Goal: Task Accomplishment & Management: Manage account settings

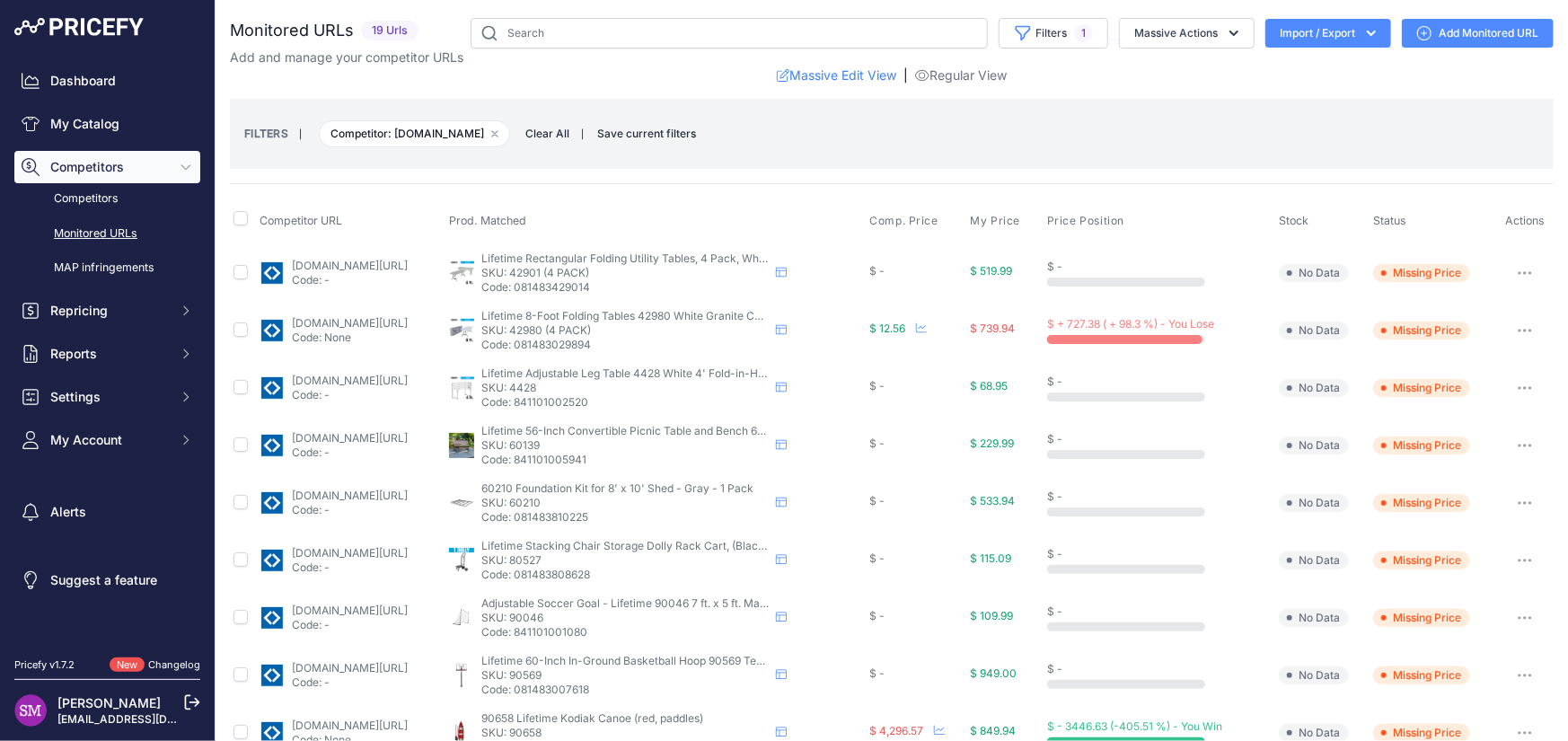
click at [1513, 268] on button "button" at bounding box center [1524, 274] width 36 height 25
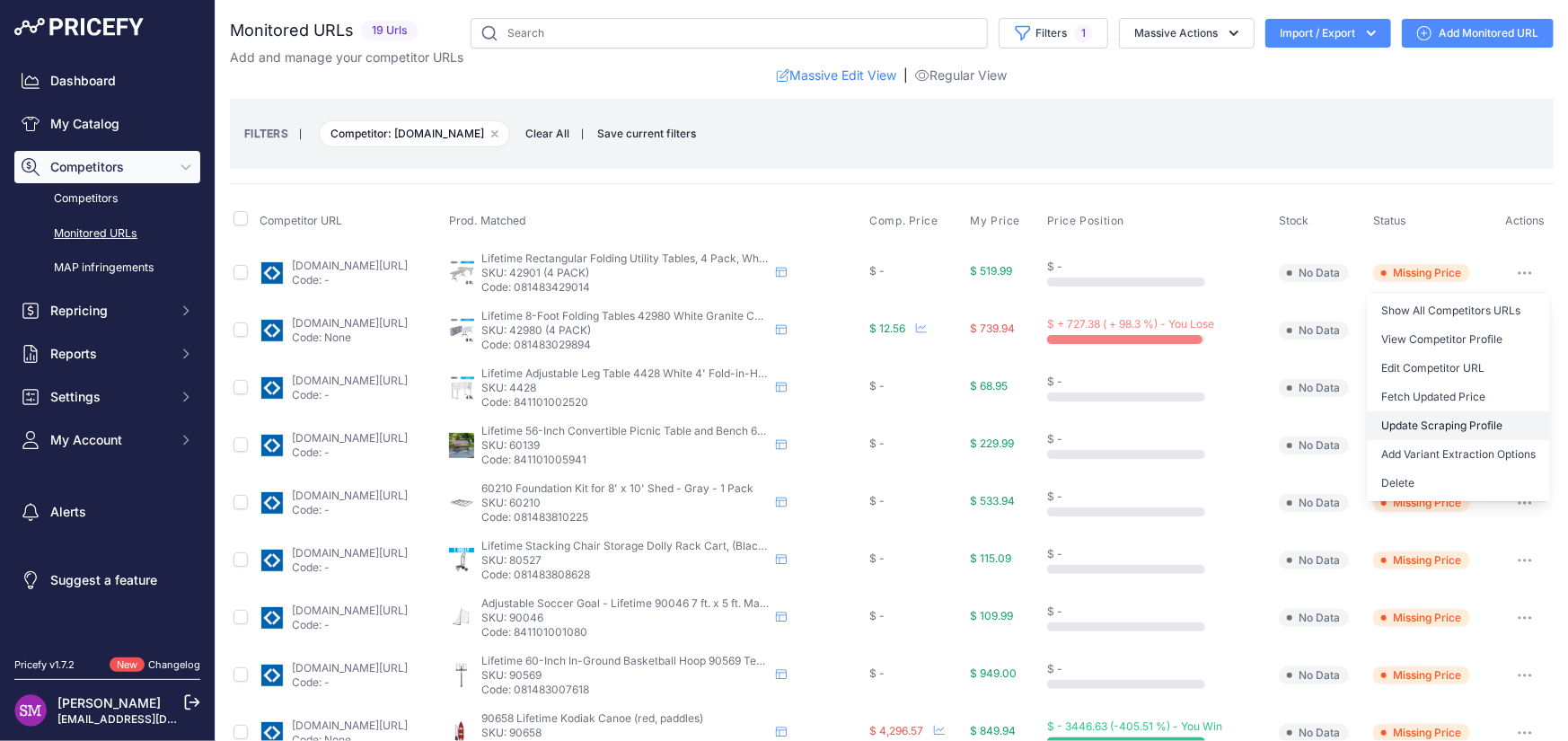
click at [1410, 426] on link "Update Scraping Profile" at bounding box center [1459, 426] width 183 height 29
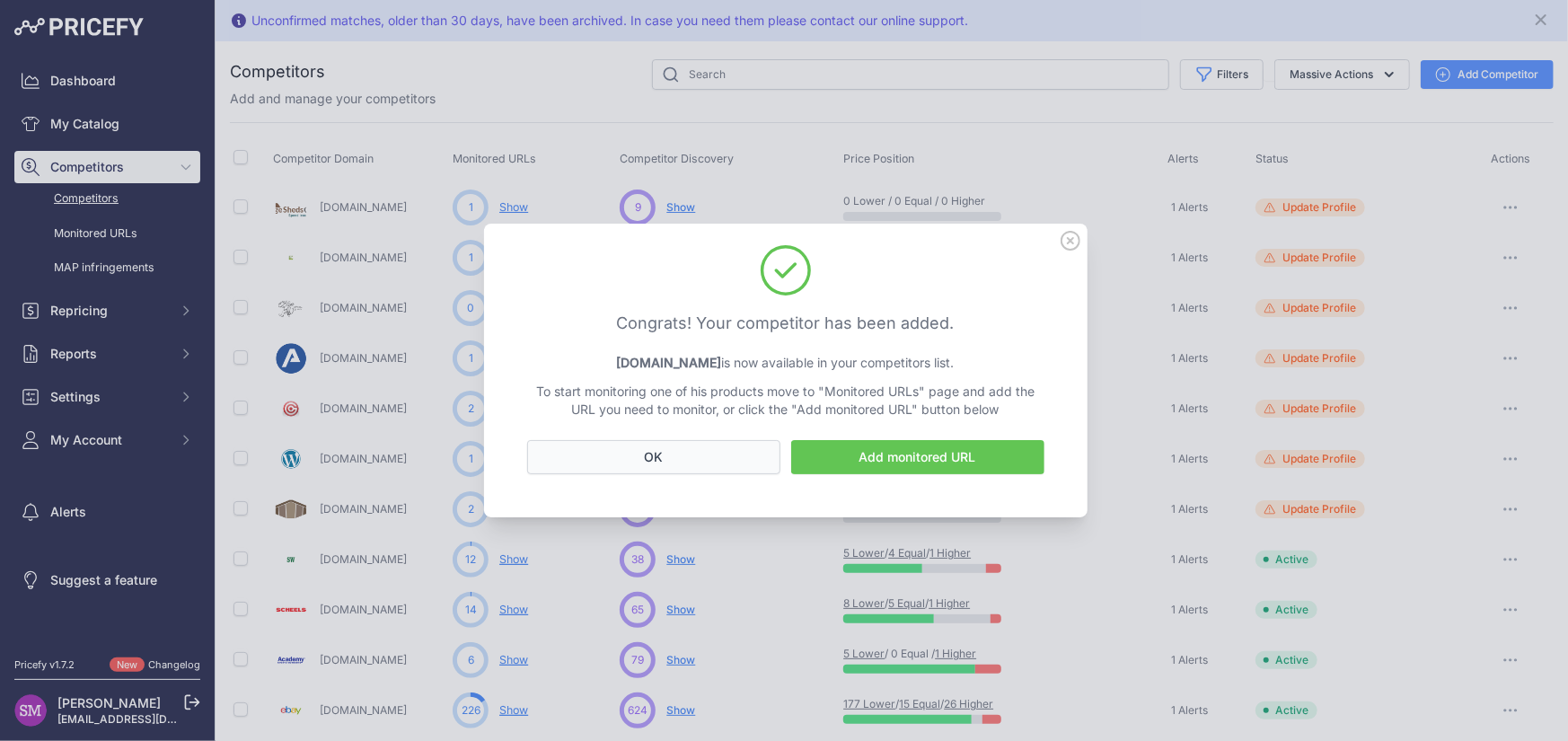
click at [697, 452] on button "OK" at bounding box center [654, 457] width 253 height 34
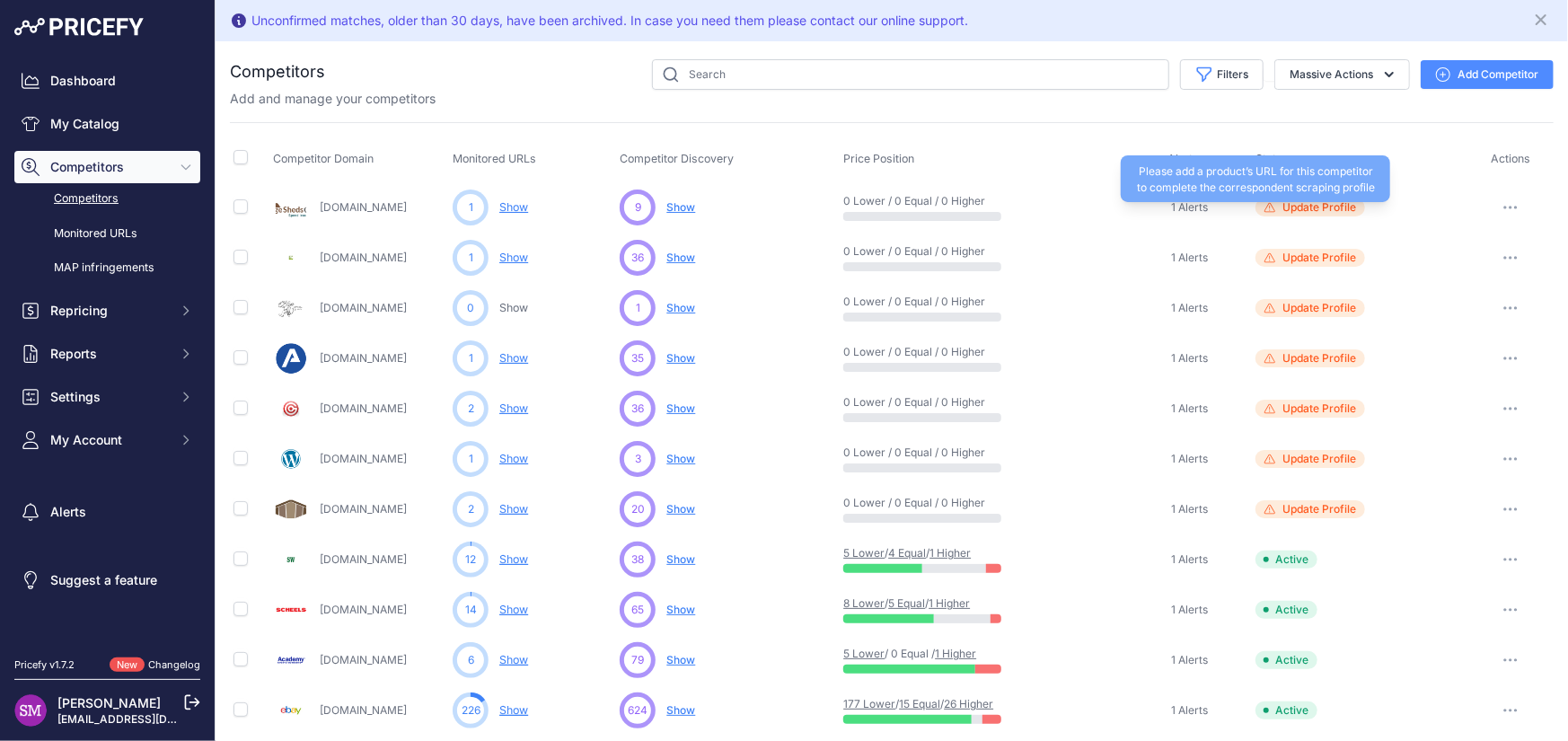
click at [1308, 202] on span "Update Profile" at bounding box center [1320, 207] width 74 height 15
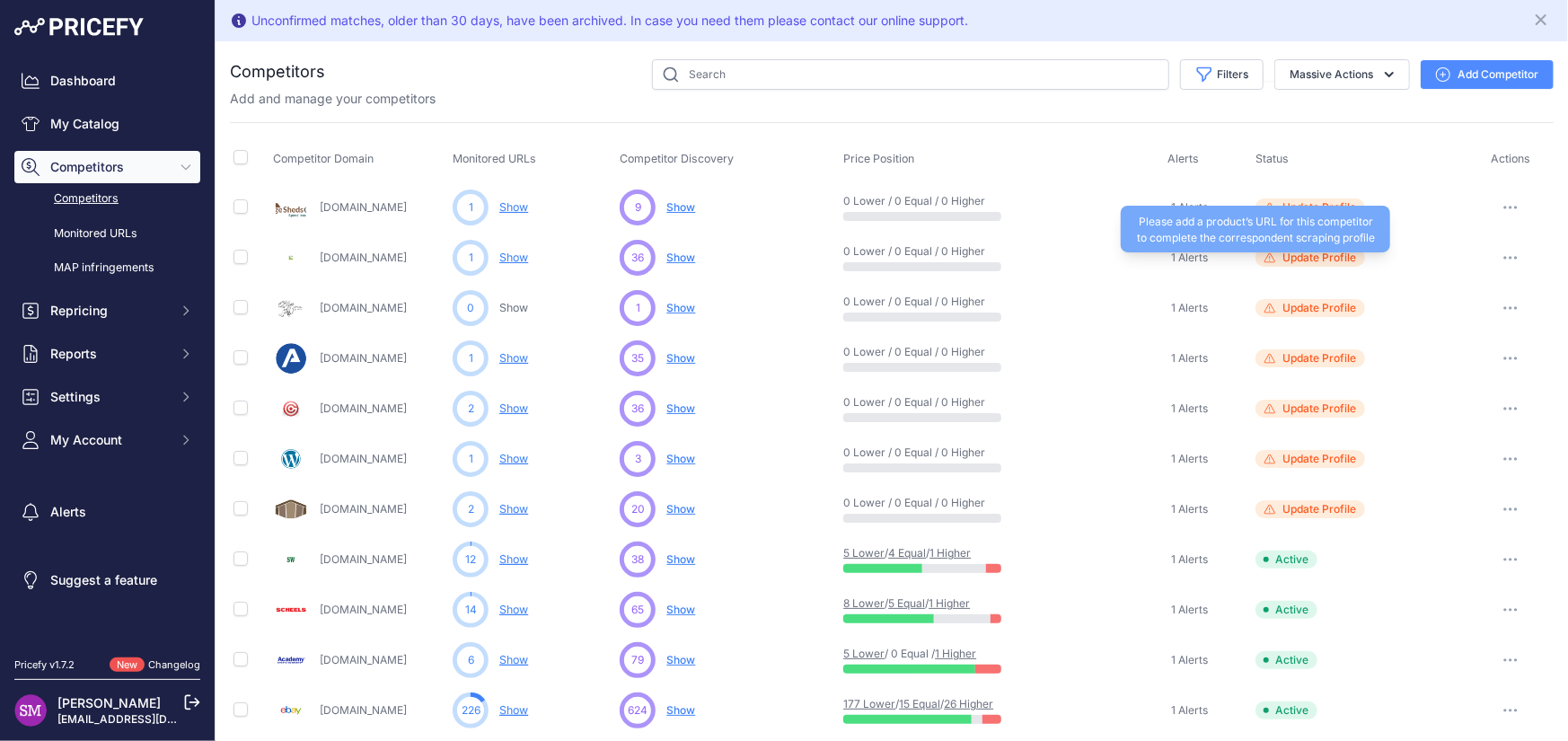
click at [1303, 262] on span "Update Profile" at bounding box center [1320, 257] width 74 height 15
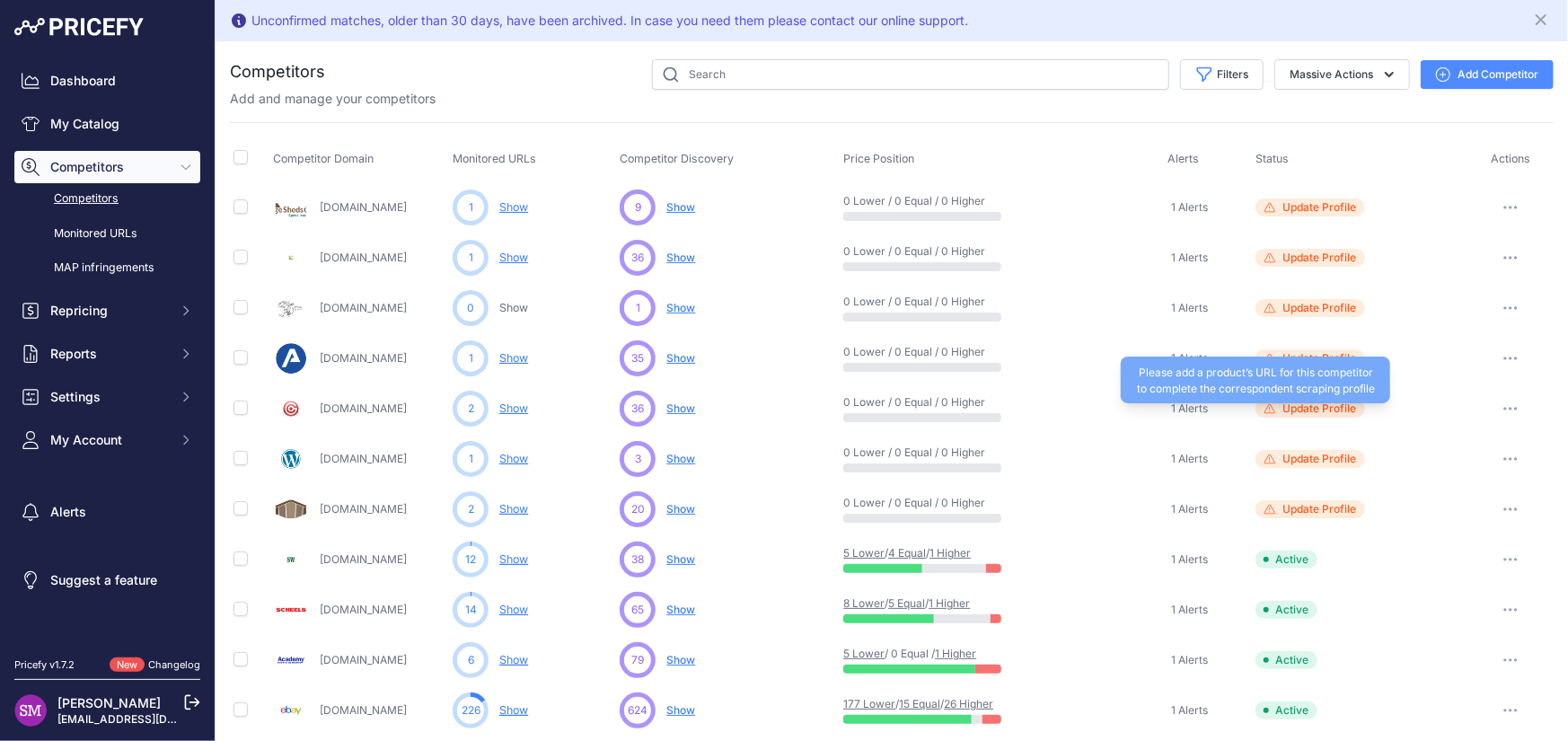
click at [1308, 405] on span "Update Profile" at bounding box center [1320, 408] width 74 height 15
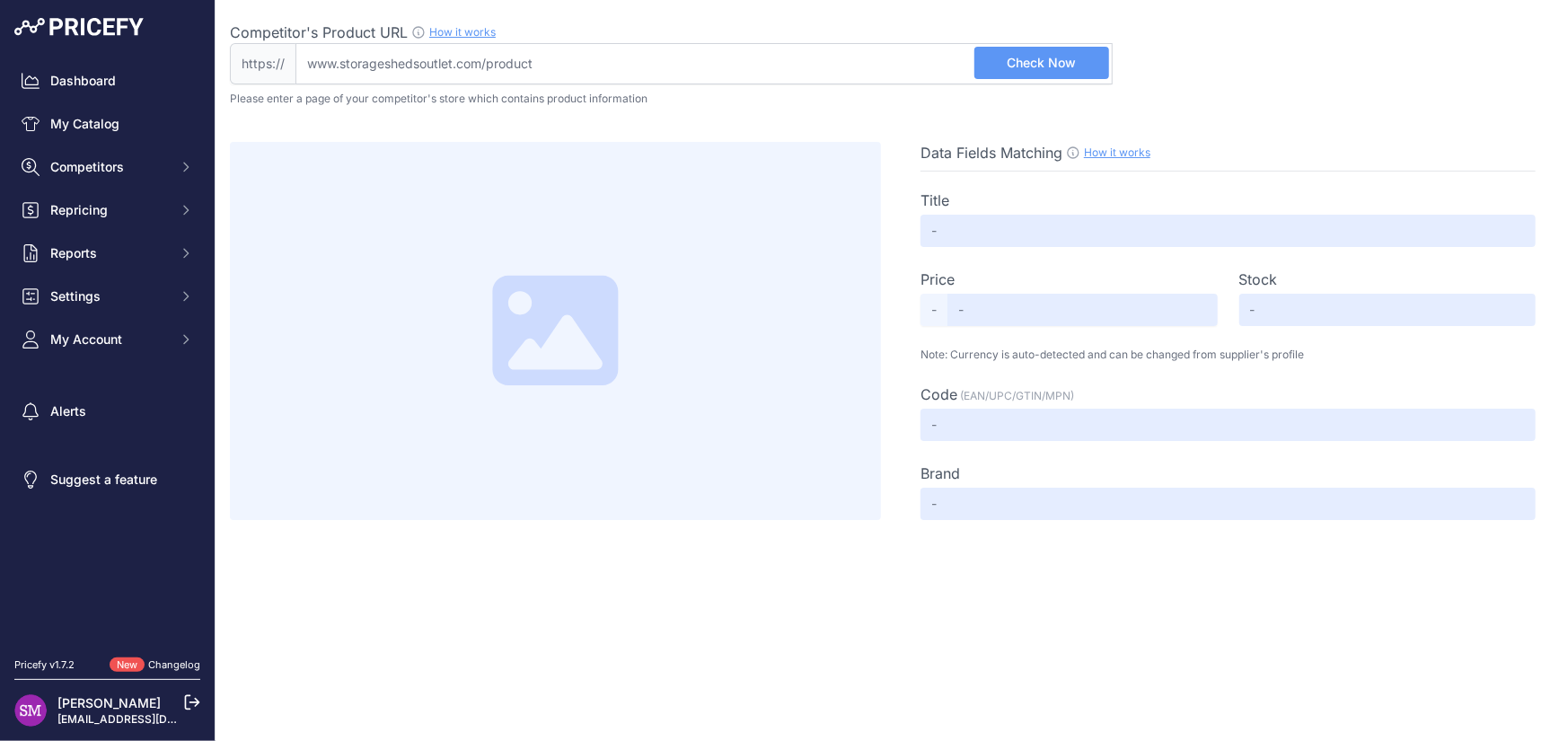
click at [1041, 56] on span "Check Now" at bounding box center [1040, 62] width 69 height 18
click at [565, 65] on input "Competitor's Product URL How it works In order to create your competitor's extr…" at bounding box center [705, 63] width 818 height 41
paste input "https://storageshedsoutlet.com/product/lifetime-15-x-8-plastic-garden-shed-kit-…"
type input "storageshedsoutlet.com/product/lifetime-15-x-8-plastic-garden-shed-kit-with-sid…"
click at [1053, 68] on span "Check Now" at bounding box center [1040, 62] width 69 height 18
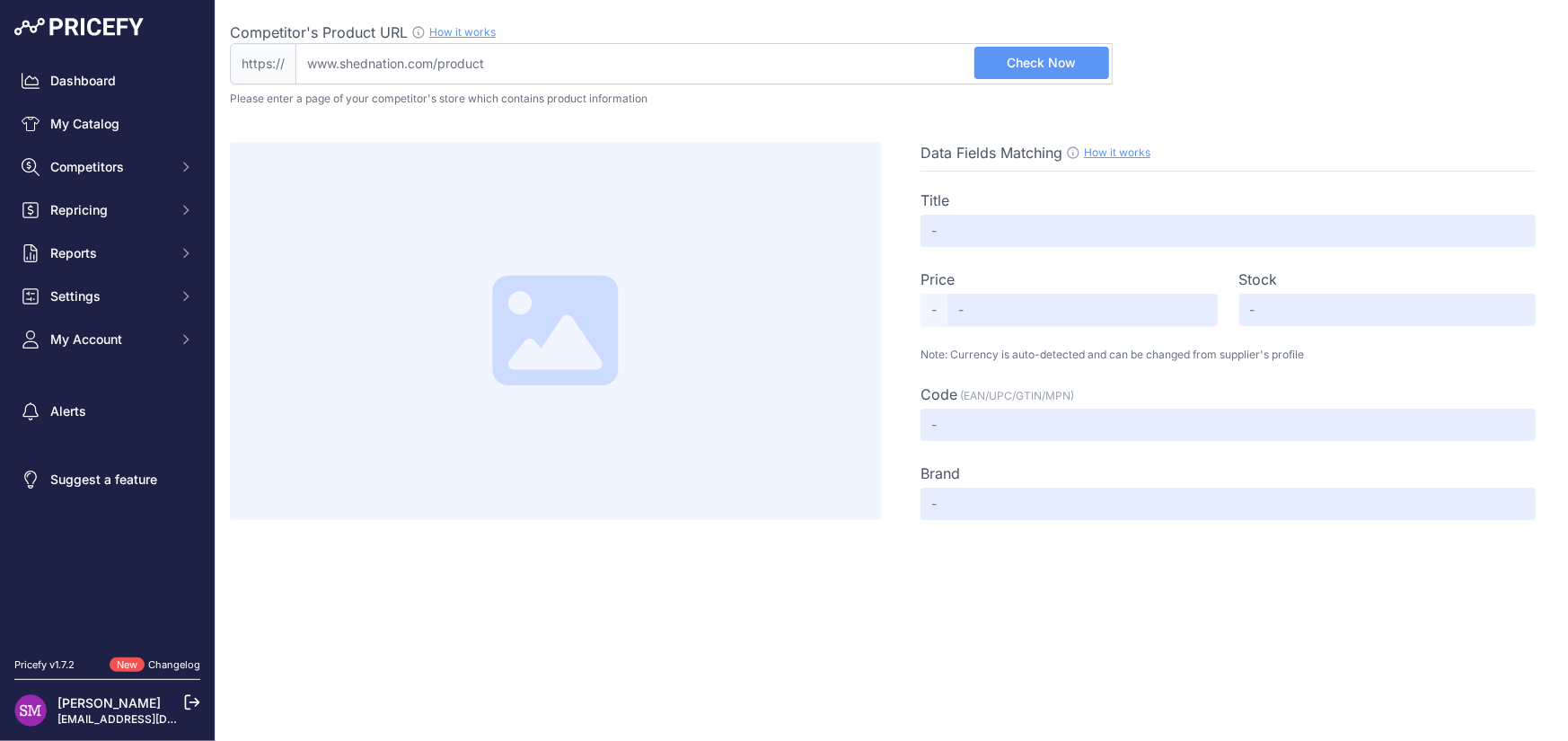
click at [507, 55] on input "Competitor's Product URL How it works In order to create your competitor's extr…" at bounding box center [705, 63] width 818 height 41
paste input "https://www.shednation.com/duramax-10x10-woodbridge-plus-vinyl-shed-with-founda…"
type input "www.shednation.com/duramax-10x10-woodbridge-plus-vinyl-shed-with-foundation-p-1…"
click at [1037, 58] on span "Check Now" at bounding box center [1040, 62] width 69 height 18
type input "DuraMax 10X10 WoodBridge Plus Vinyl Shed with Foundation"
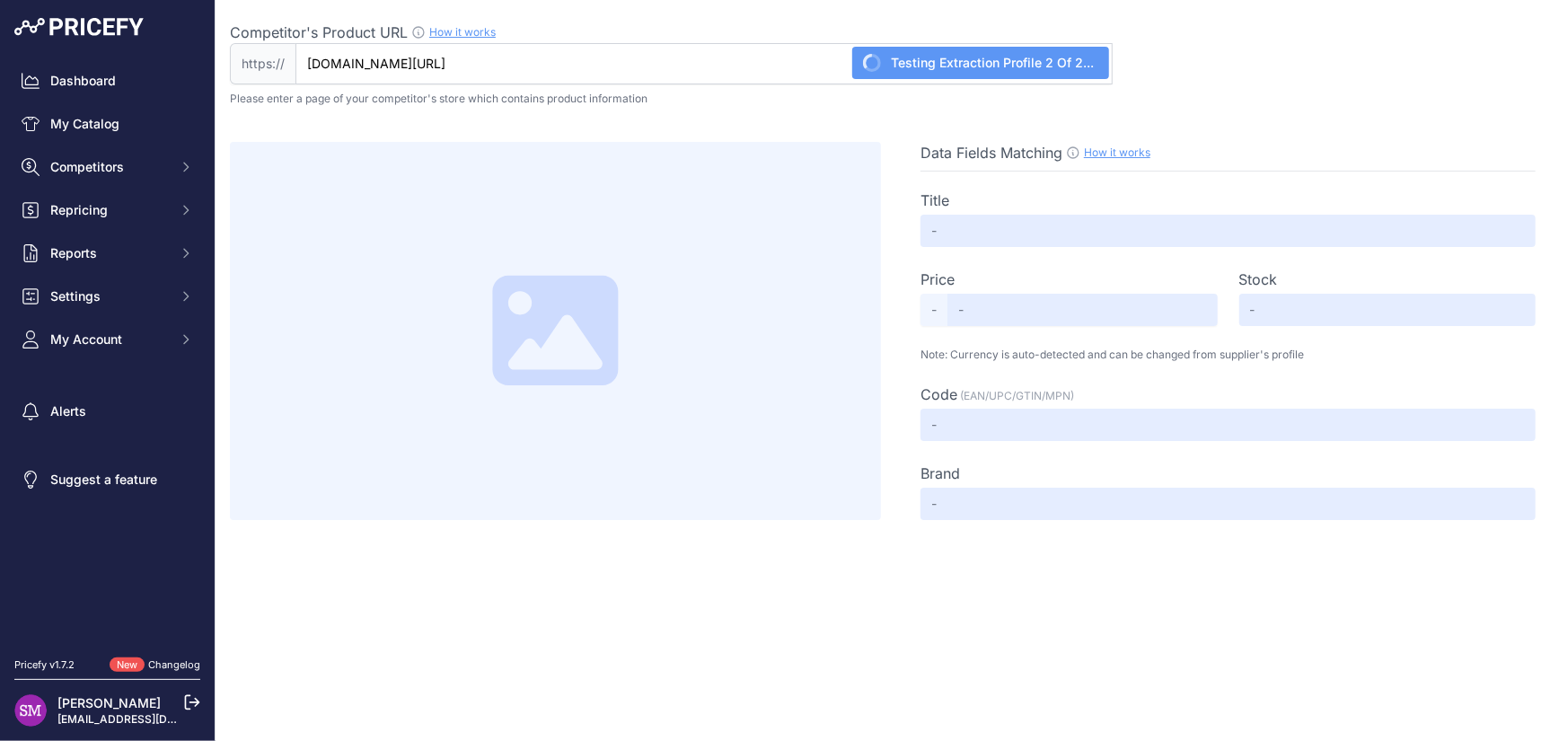
type input "Not Found"
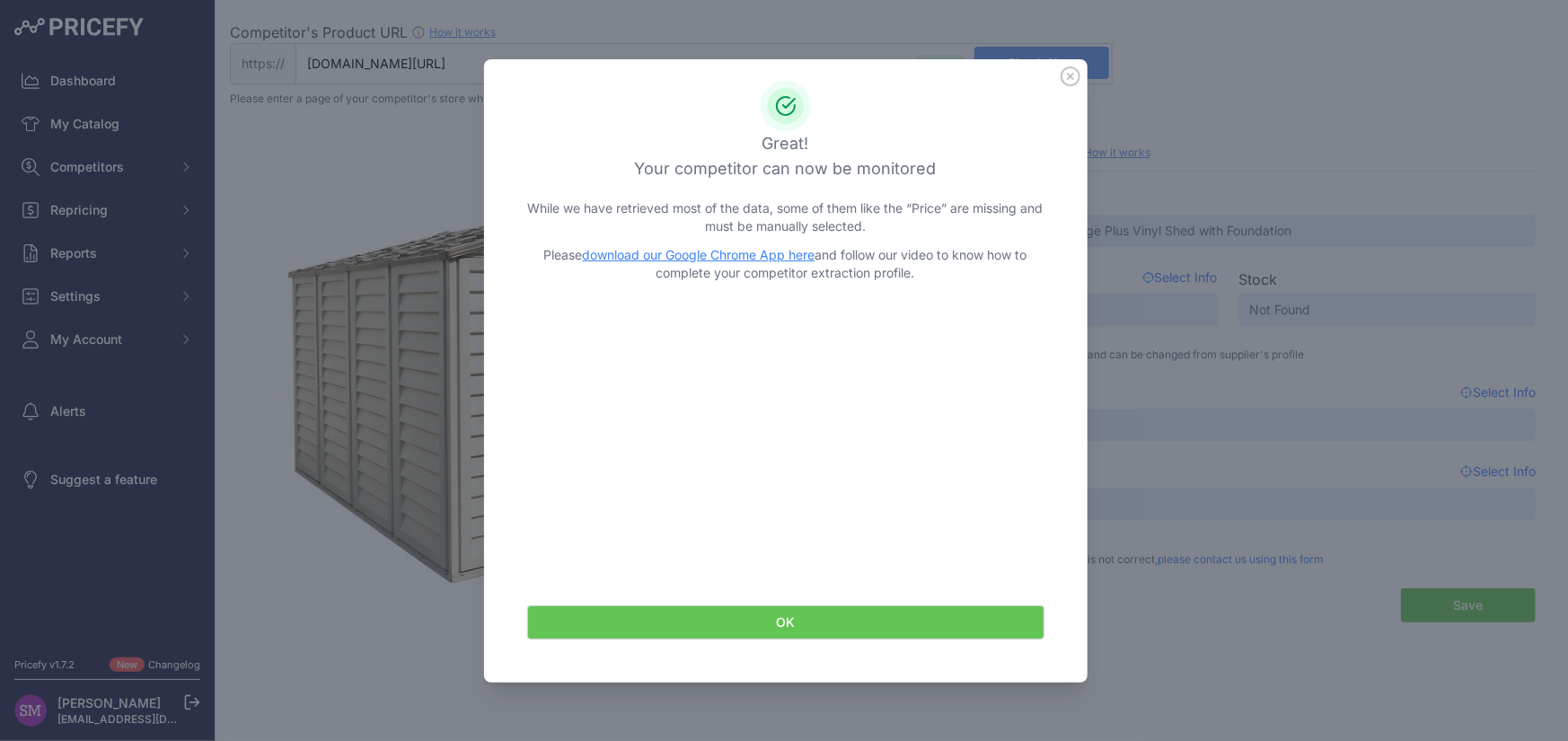
click at [785, 619] on button "OK" at bounding box center [786, 622] width 518 height 34
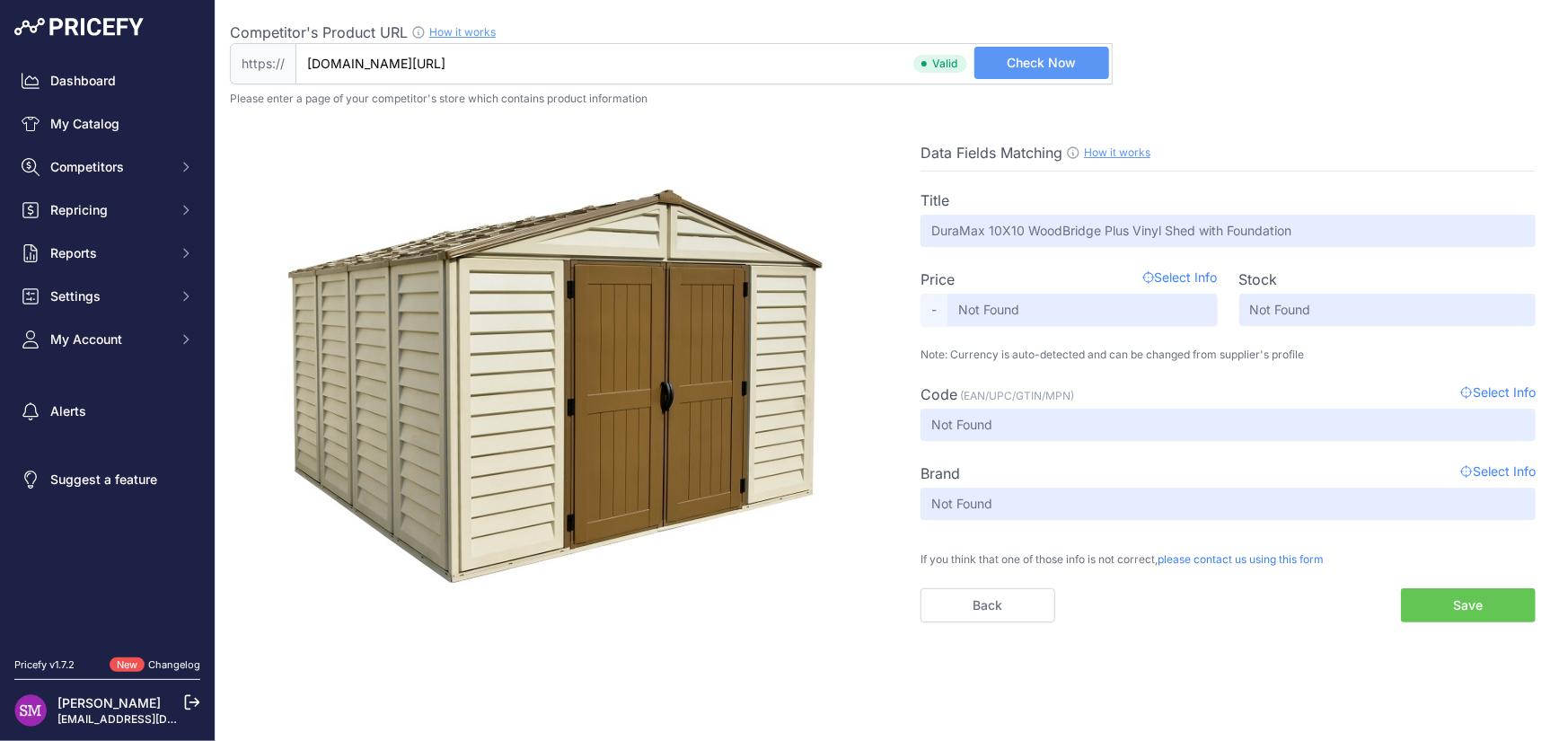
click at [1180, 274] on span "Select Info" at bounding box center [1181, 279] width 76 height 21
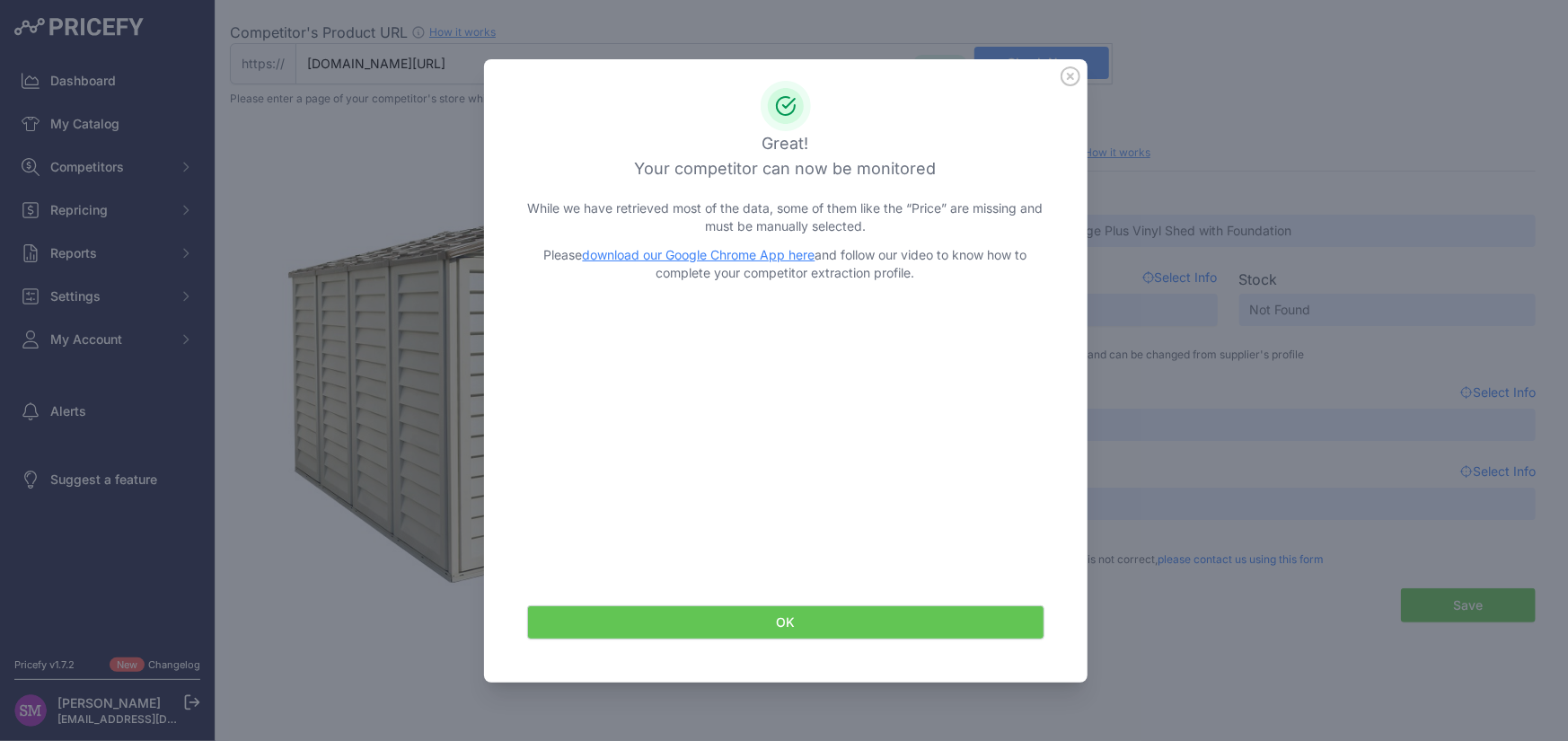
click at [813, 624] on button "OK" at bounding box center [786, 622] width 518 height 34
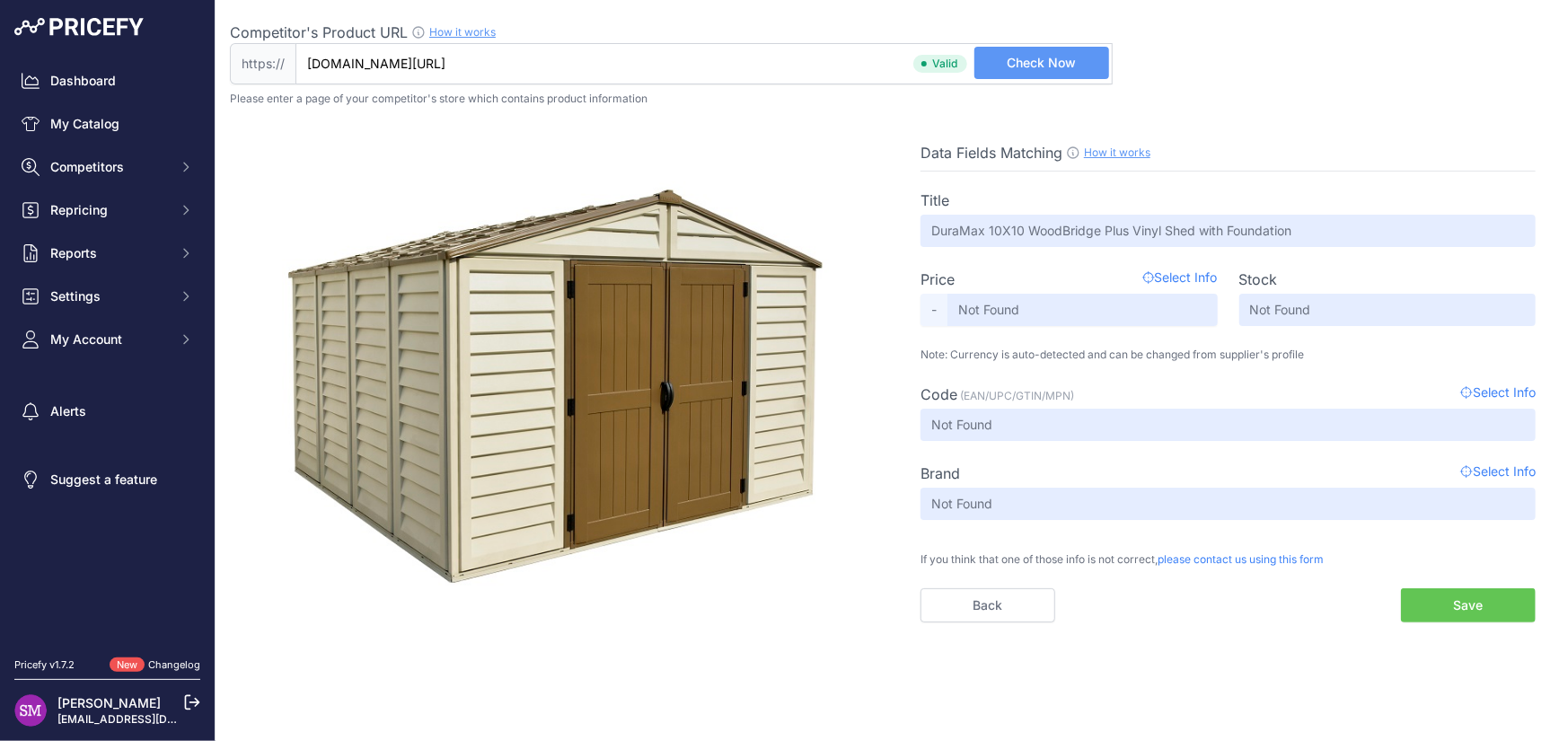
click at [709, 61] on input "www.shednation.com/duramax-10x10-woodbridge-plus-vinyl-shed-with-foundation-p-1…" at bounding box center [705, 63] width 818 height 41
click at [1461, 605] on button "Save" at bounding box center [1469, 605] width 134 height 34
click at [1455, 598] on button "Save" at bounding box center [1469, 605] width 134 height 34
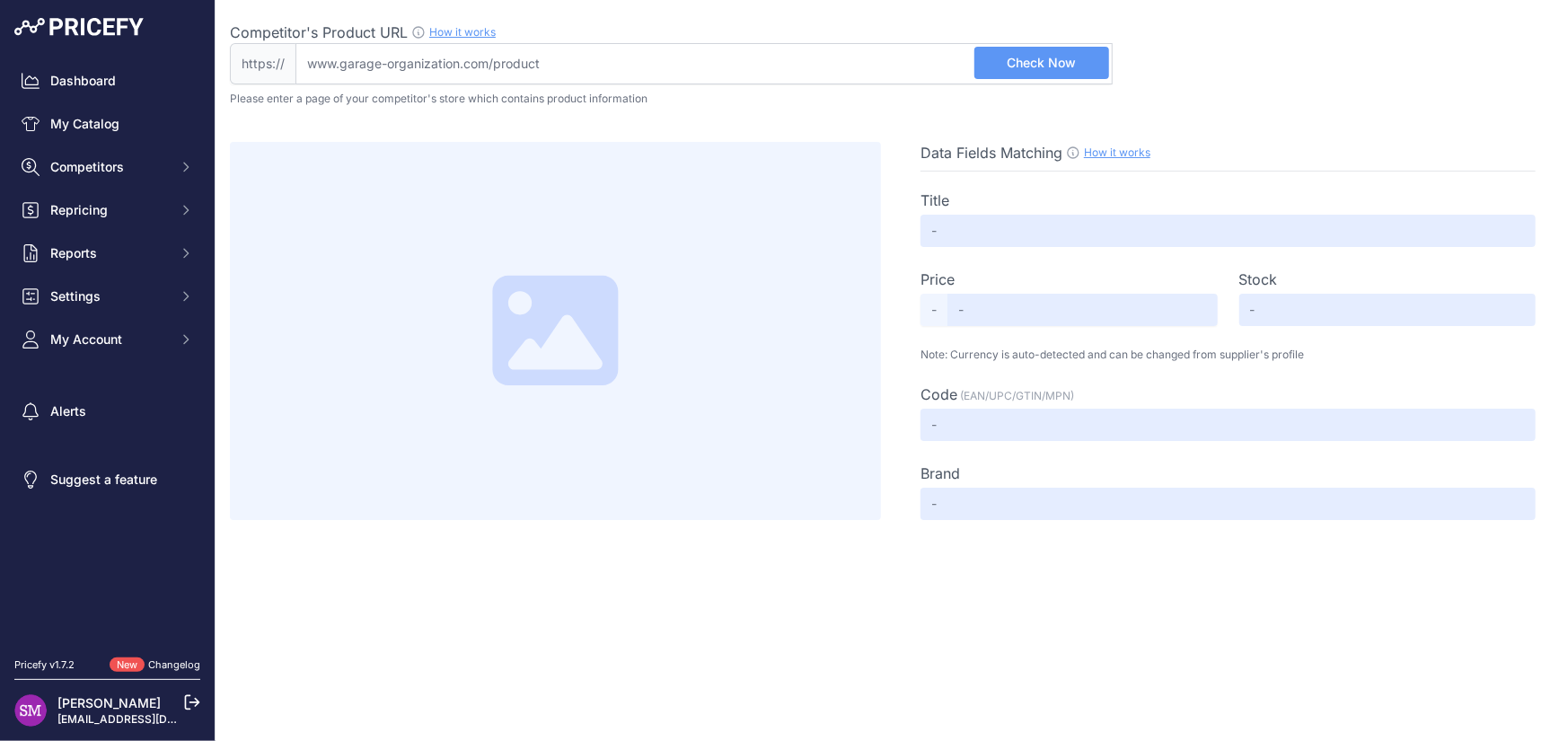
click at [550, 67] on input "Competitor's Product URL How it works In order to create your competitor's extr…" at bounding box center [705, 63] width 818 height 41
click at [532, 60] on input "Competitor's Product URL How it works In order to create your competitor's extr…" at bounding box center [705, 63] width 818 height 41
paste input "https://www.garage-organization.com/Product/Monkey-Bars-01004.aspx"
type input "www.garage-organization.com/Product/Monkey-Bars-01004.aspx"
click at [1032, 64] on span "Check Now" at bounding box center [1040, 62] width 69 height 18
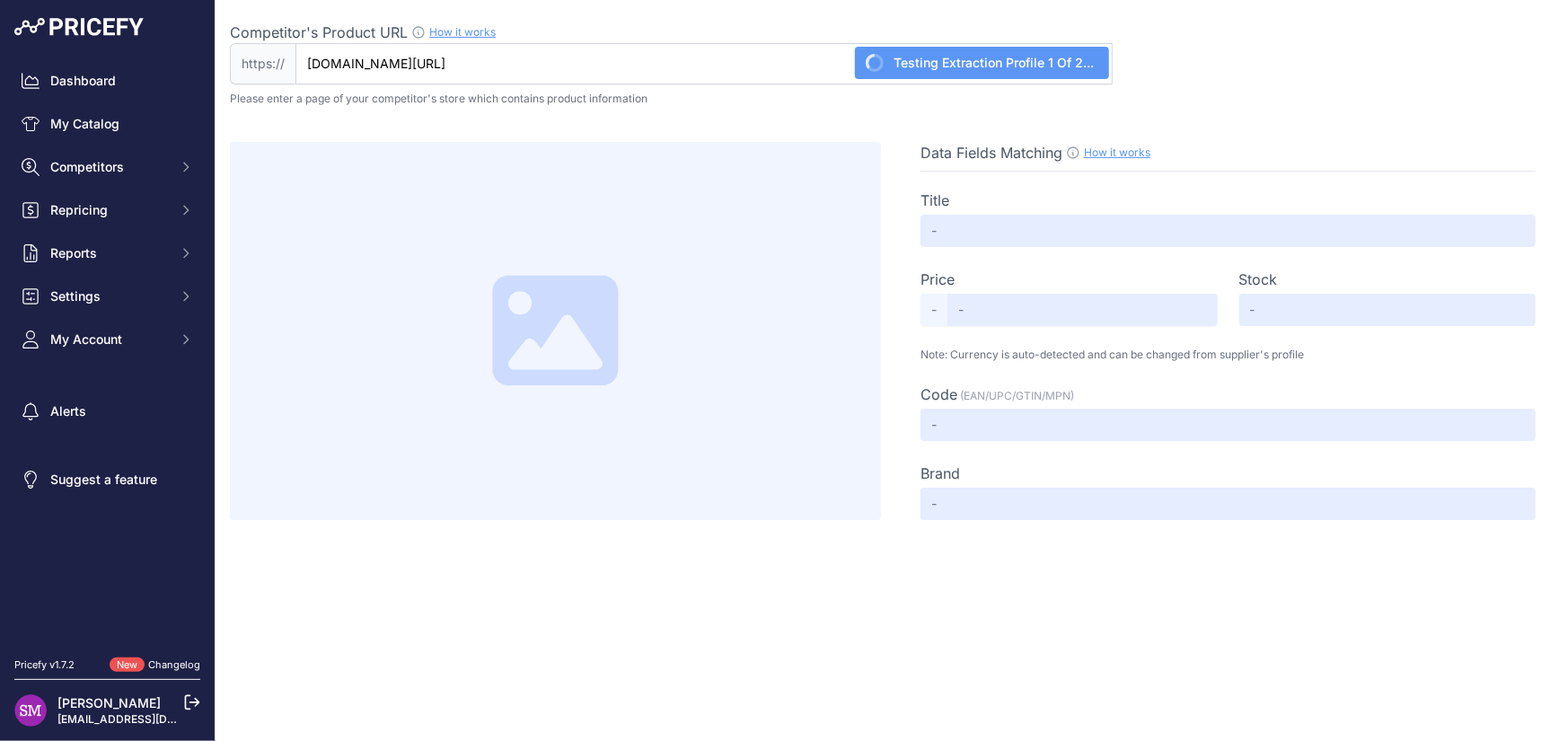
type input "Bike Storage Rack (Holds 4 Bikes)"
type input "94.95"
type input "Available"
type input "0694536572072"
type input "Monkey Bars"
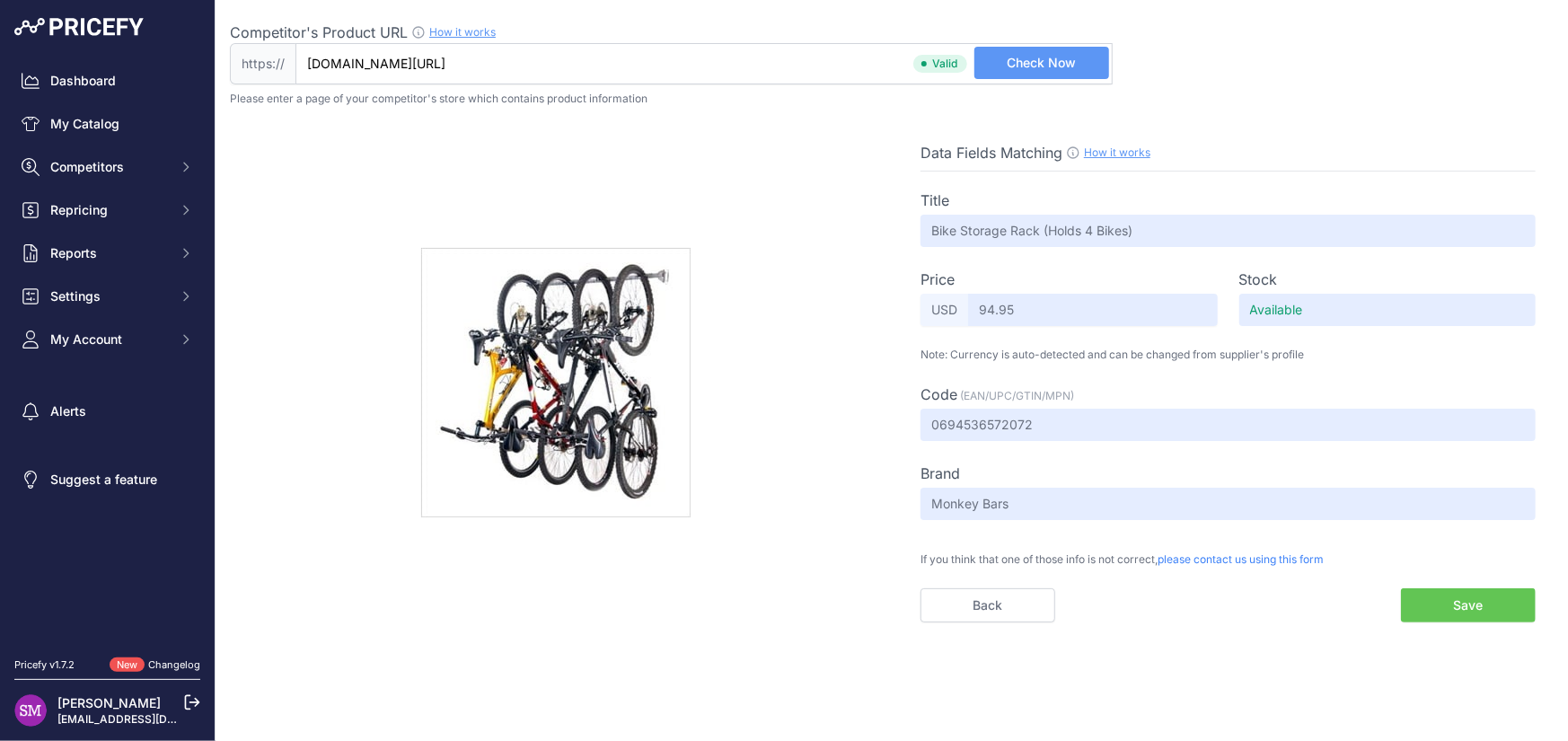
click at [1461, 603] on button "Save" at bounding box center [1469, 605] width 134 height 34
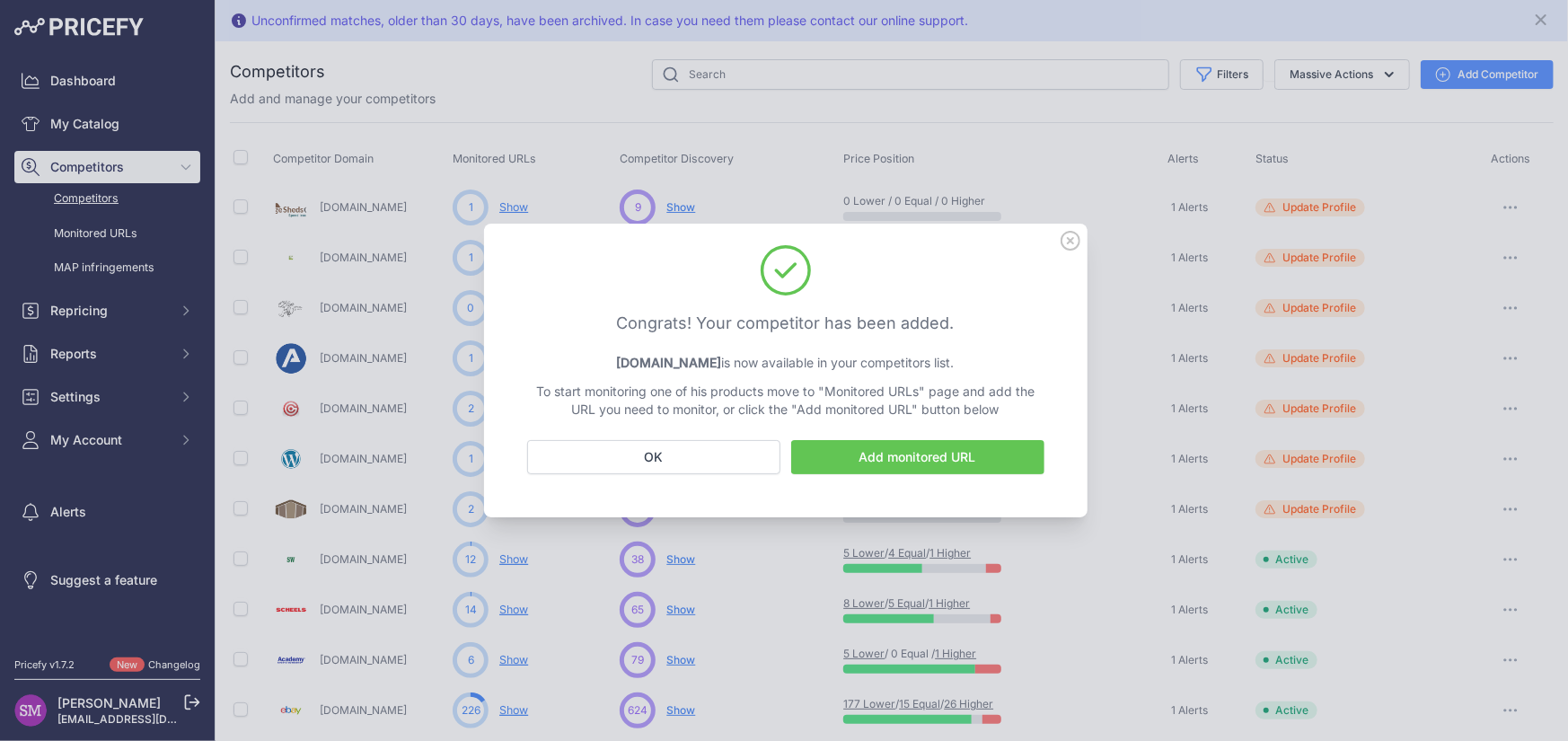
click at [922, 458] on link "Add monitored URL" at bounding box center [918, 457] width 253 height 34
click at [685, 457] on button "OK" at bounding box center [654, 457] width 253 height 34
click at [666, 452] on button "OK" at bounding box center [654, 457] width 253 height 34
click at [691, 458] on button "OK" at bounding box center [654, 457] width 253 height 34
click at [657, 455] on button "OK" at bounding box center [654, 457] width 253 height 34
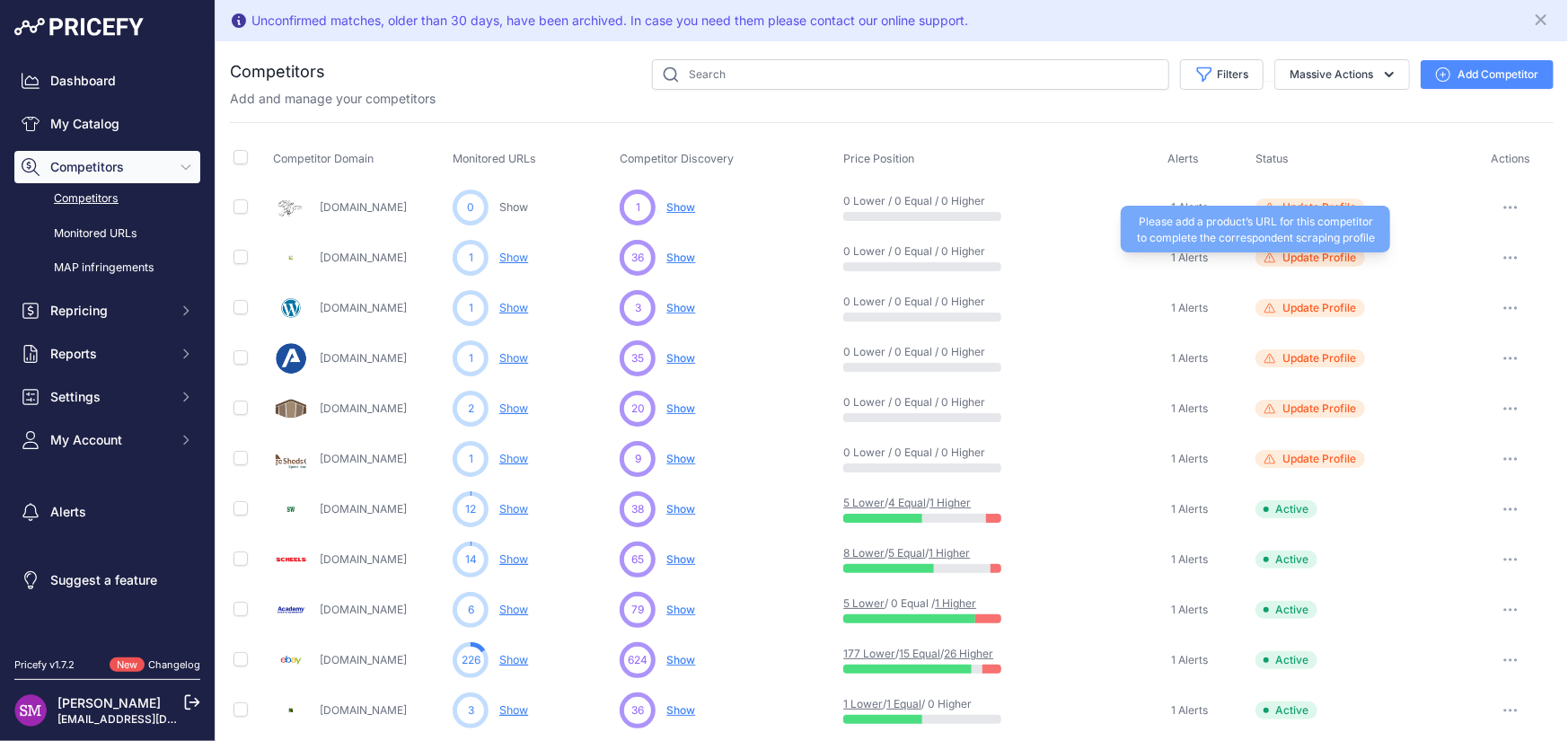
click at [1321, 250] on span "Update Profile" at bounding box center [1320, 257] width 74 height 15
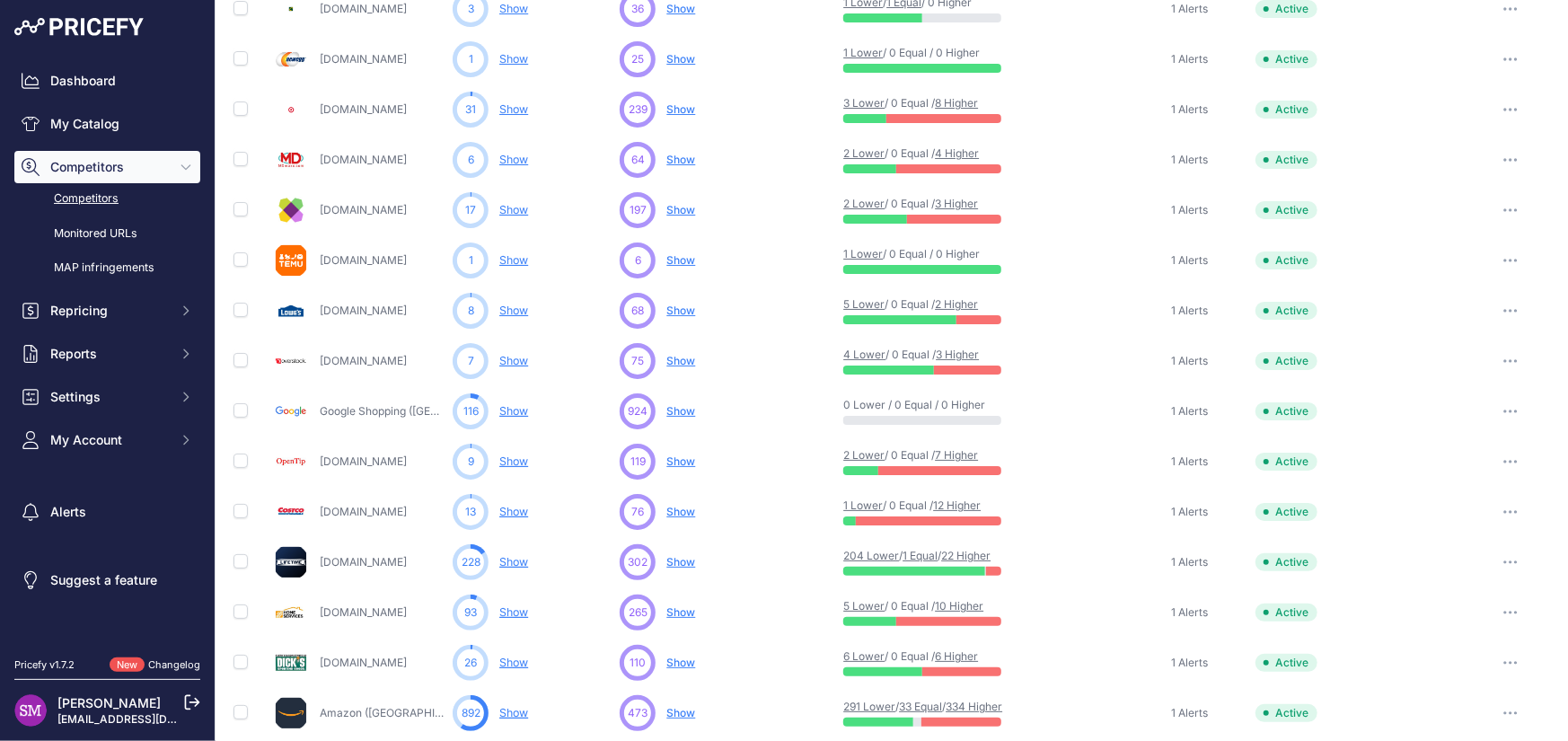
scroll to position [719, 0]
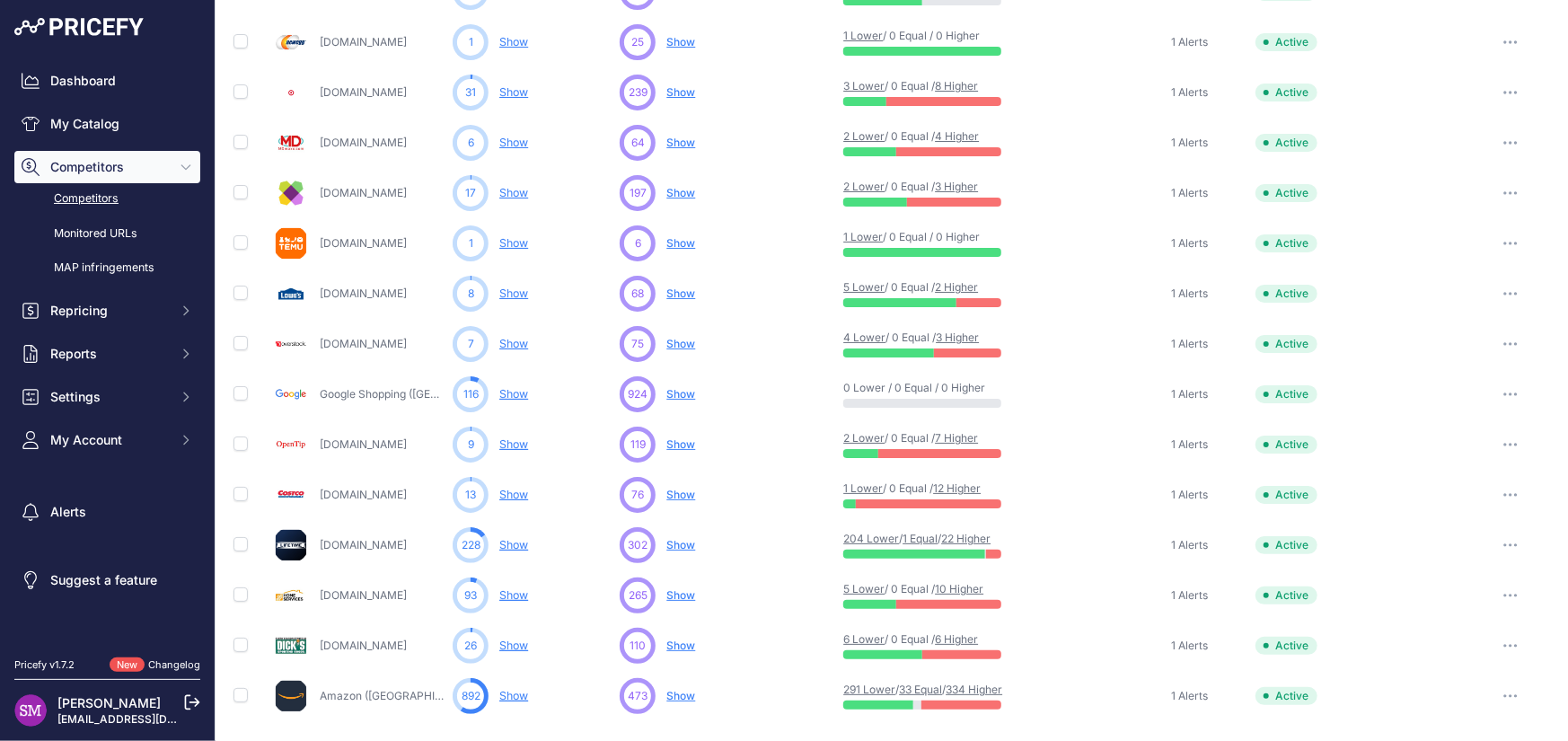
click at [512, 192] on link "Show" at bounding box center [514, 193] width 29 height 14
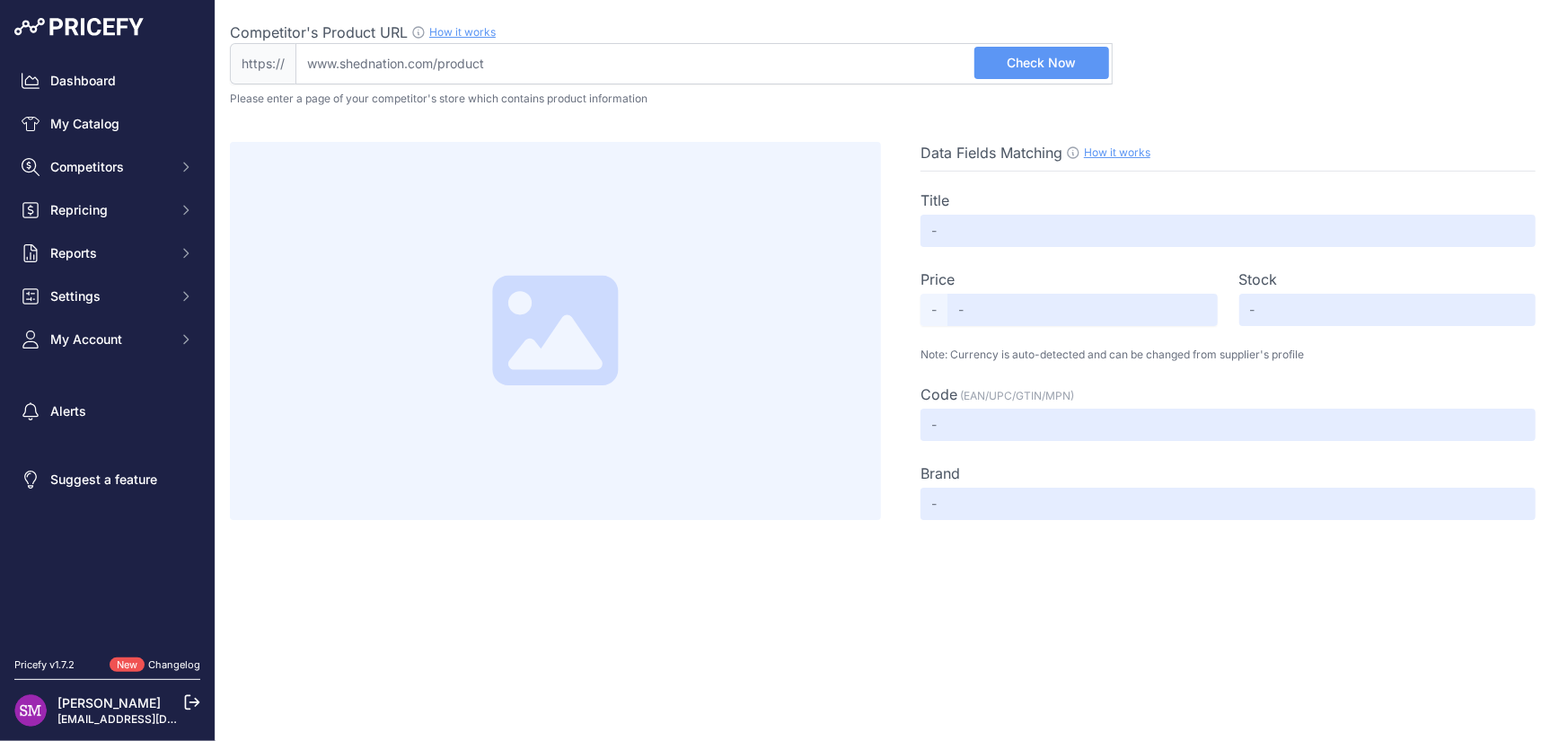
click at [456, 60] on input "Competitor's Product URL How it works In order to create your competitor's extr…" at bounding box center [705, 63] width 818 height 41
paste input "https://www.shednation.com/duramax-10x10-woodbridge-plus-vinyl-shed-with-founda…"
type input "www.shednation.com/duramax-10x10-woodbridge-plus-vinyl-shed-with-foundation-p-1…"
click at [1001, 65] on button "Check Now" at bounding box center [1041, 62] width 134 height 32
type input "DuraMax 10X10 WoodBridge Plus Vinyl Shed with Foundation"
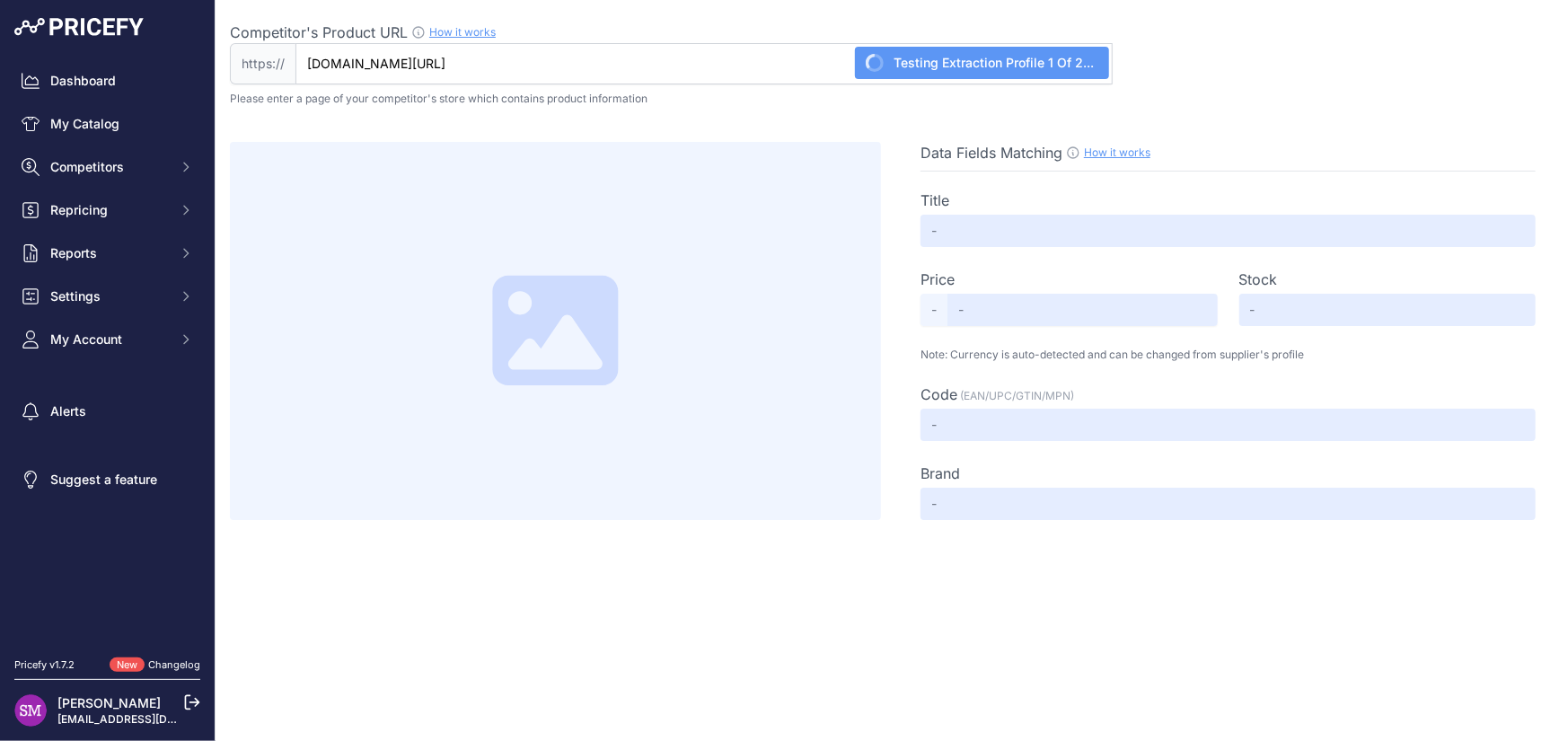
type input "1449"
type input "Not Found"
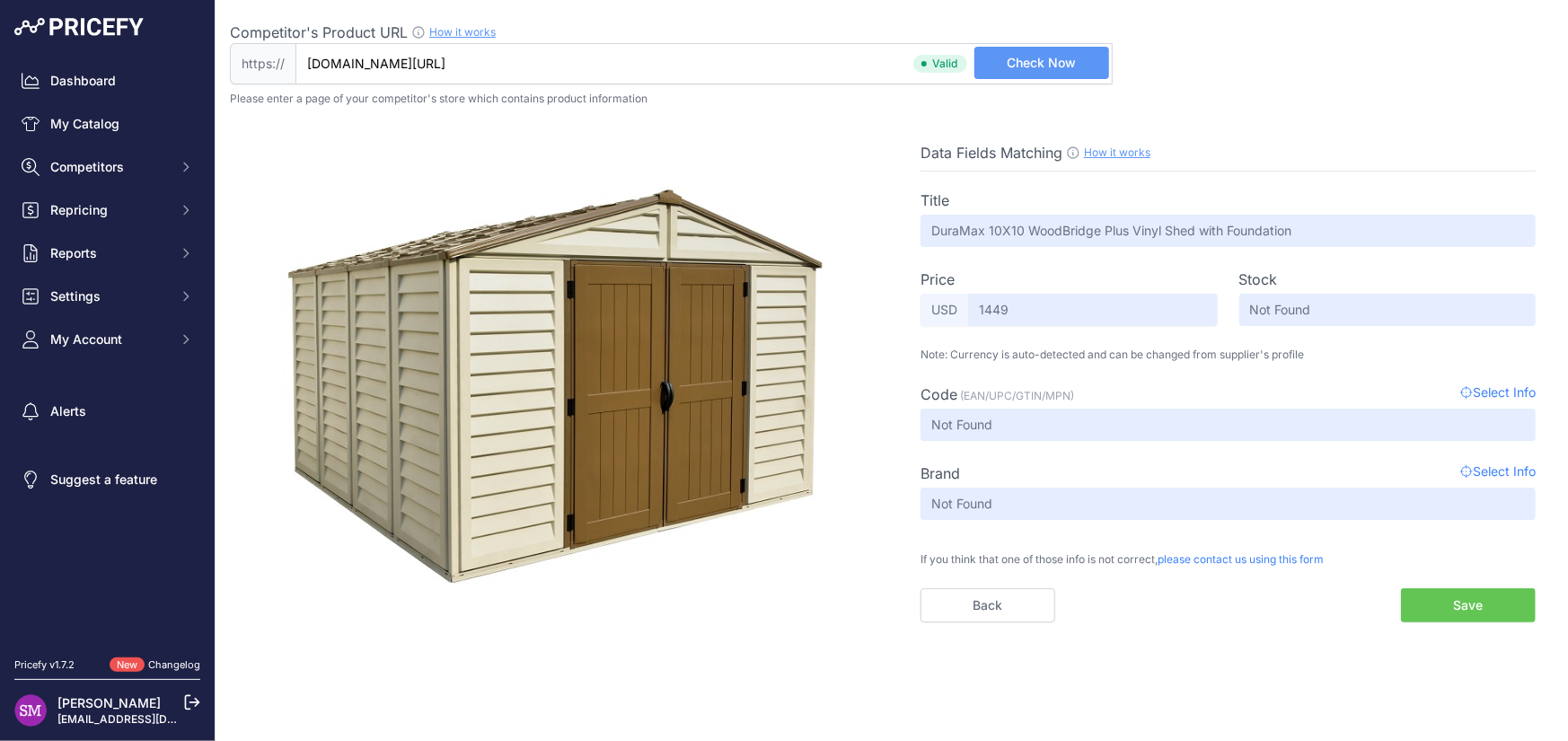
click at [1443, 601] on button "Save" at bounding box center [1469, 605] width 134 height 34
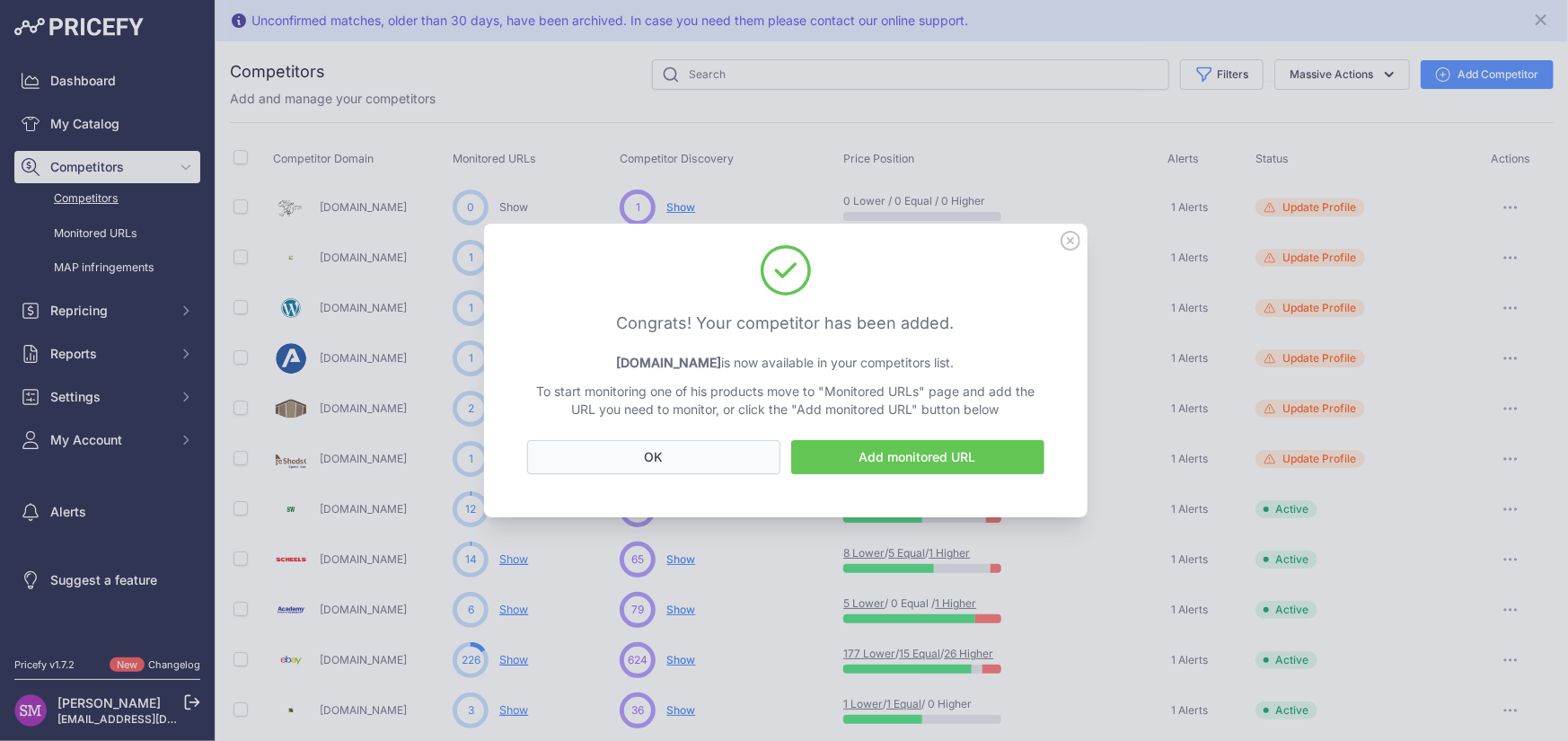
click at [684, 454] on button "OK" at bounding box center [654, 457] width 253 height 34
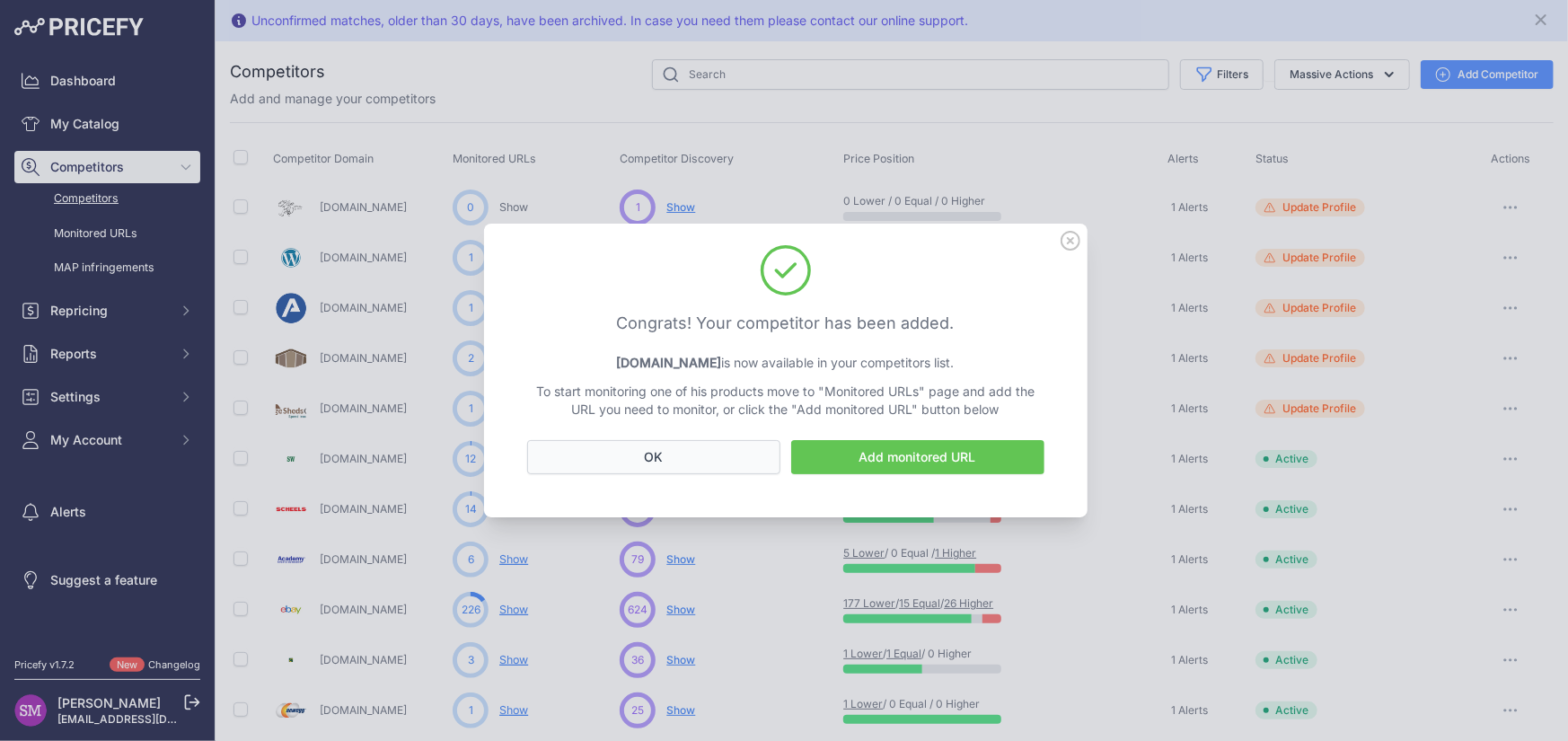
click at [675, 460] on button "OK" at bounding box center [654, 457] width 253 height 34
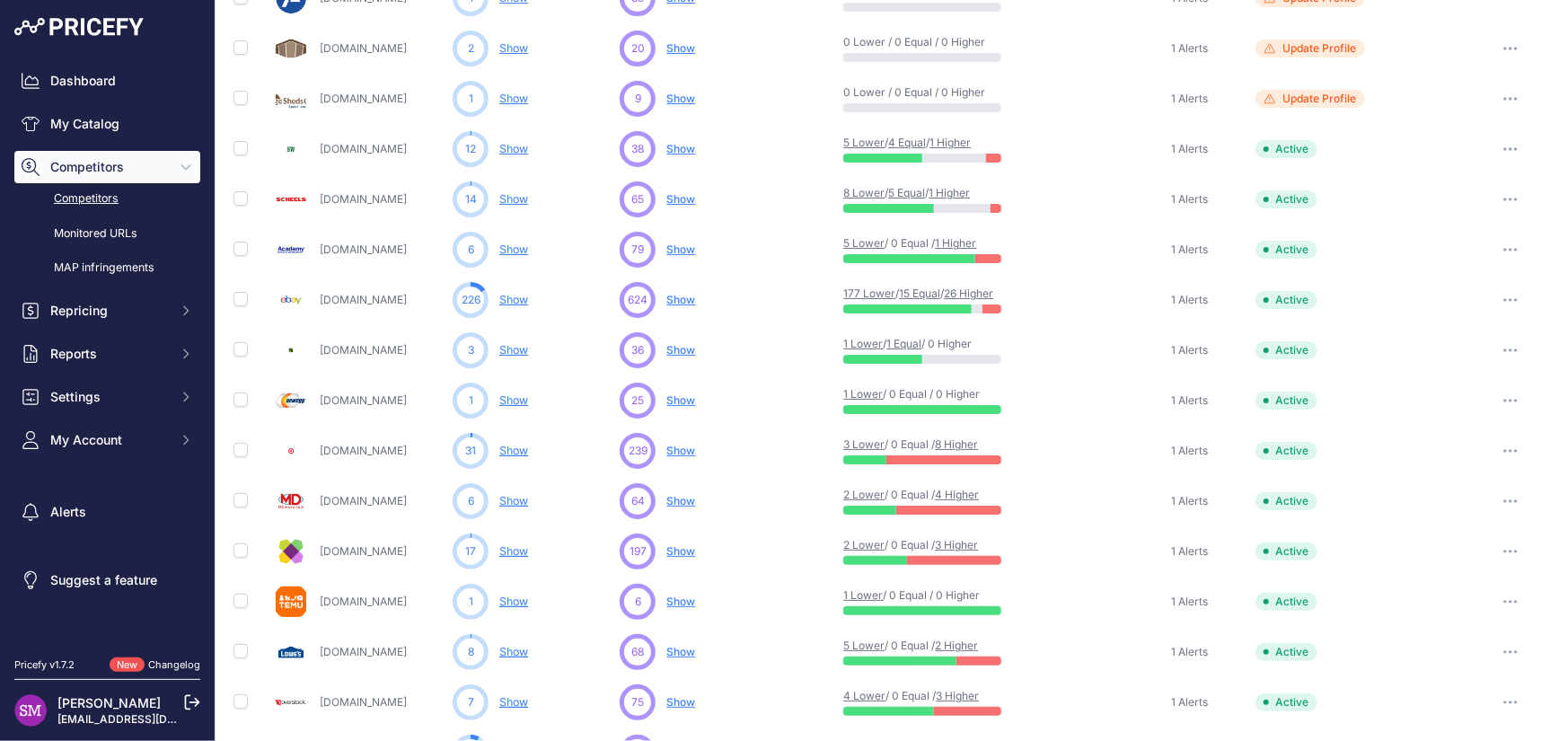
scroll to position [359, 0]
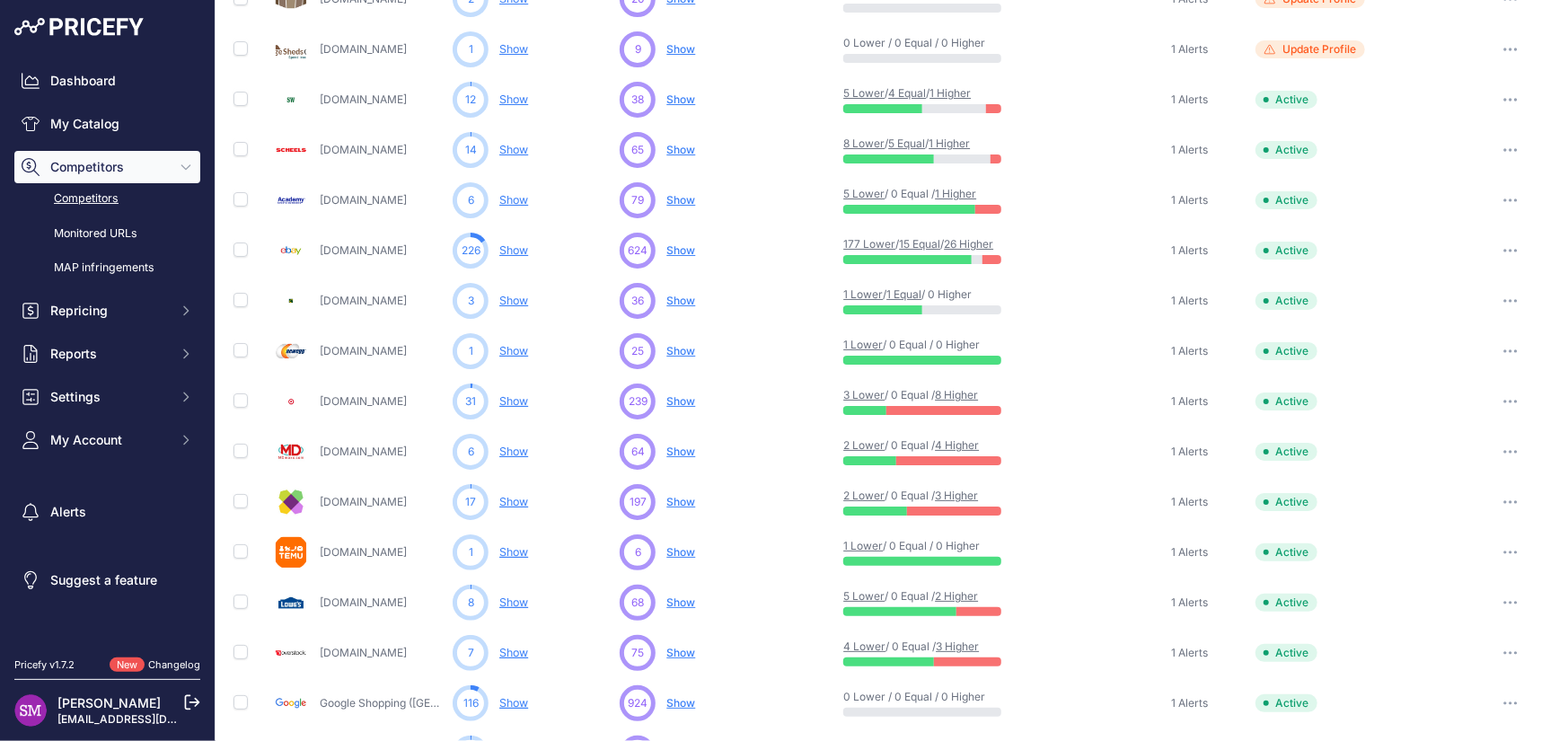
click at [512, 399] on link "Show" at bounding box center [514, 401] width 29 height 14
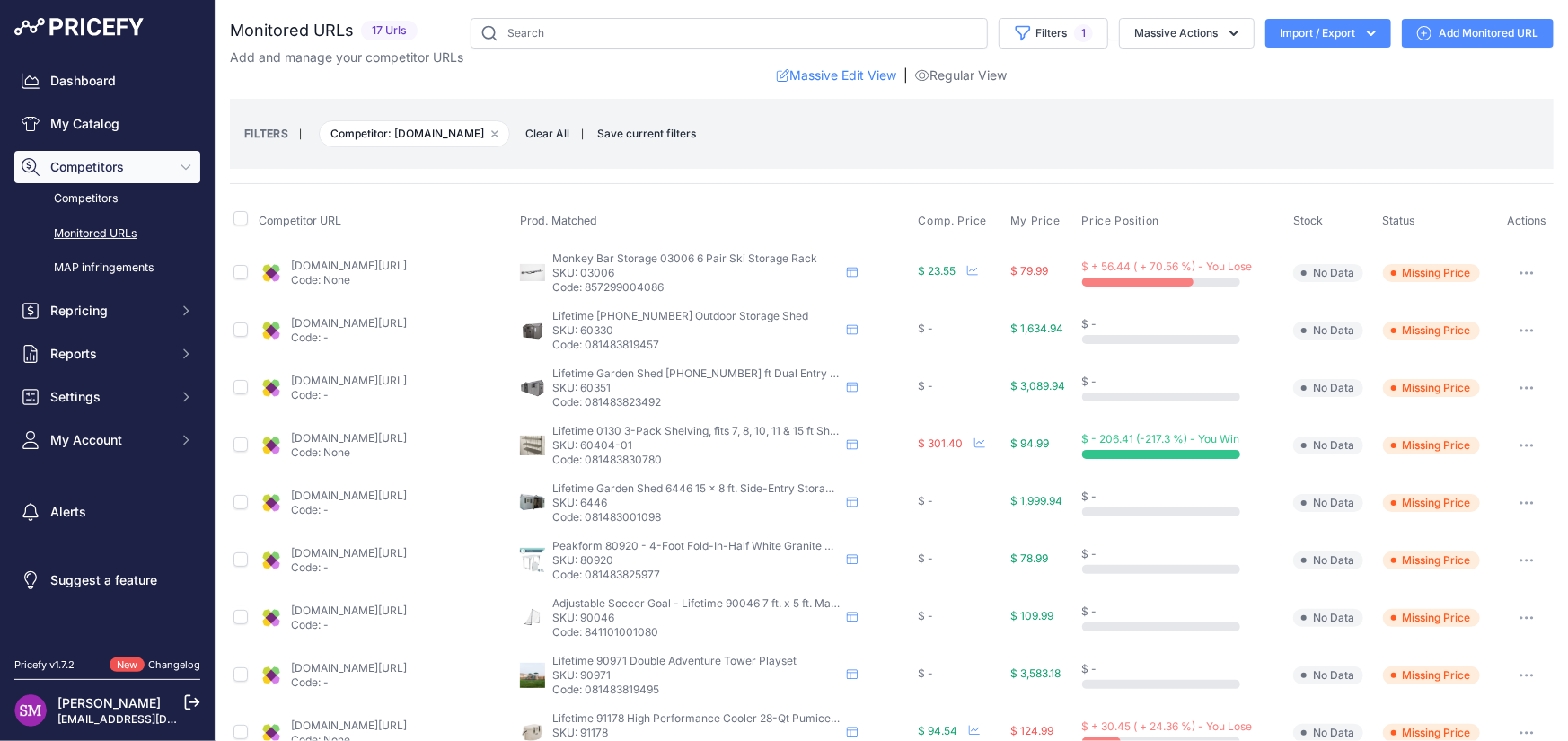
click at [1518, 324] on button "button" at bounding box center [1526, 331] width 36 height 25
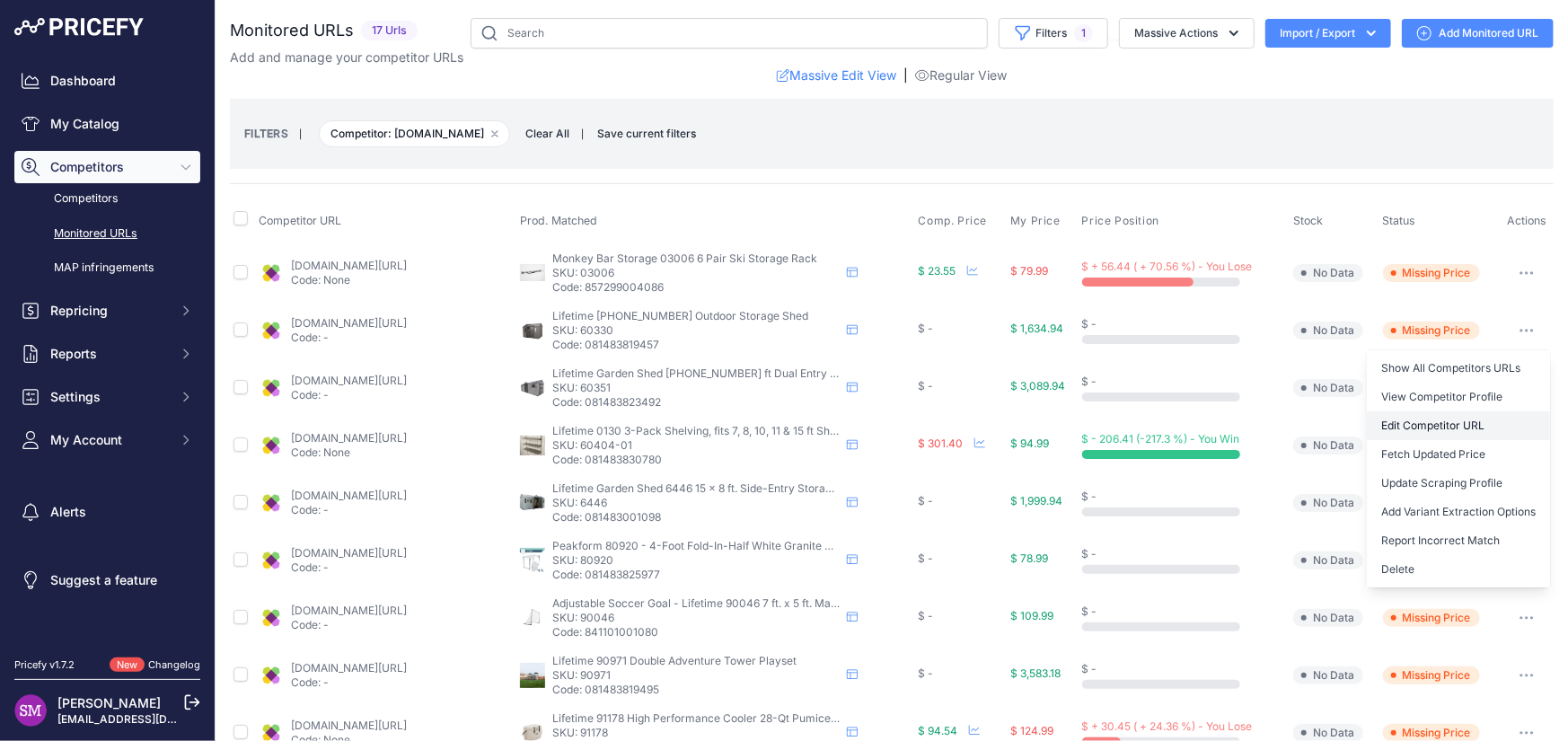
click at [1402, 422] on link "Edit Competitor URL" at bounding box center [1459, 426] width 183 height 29
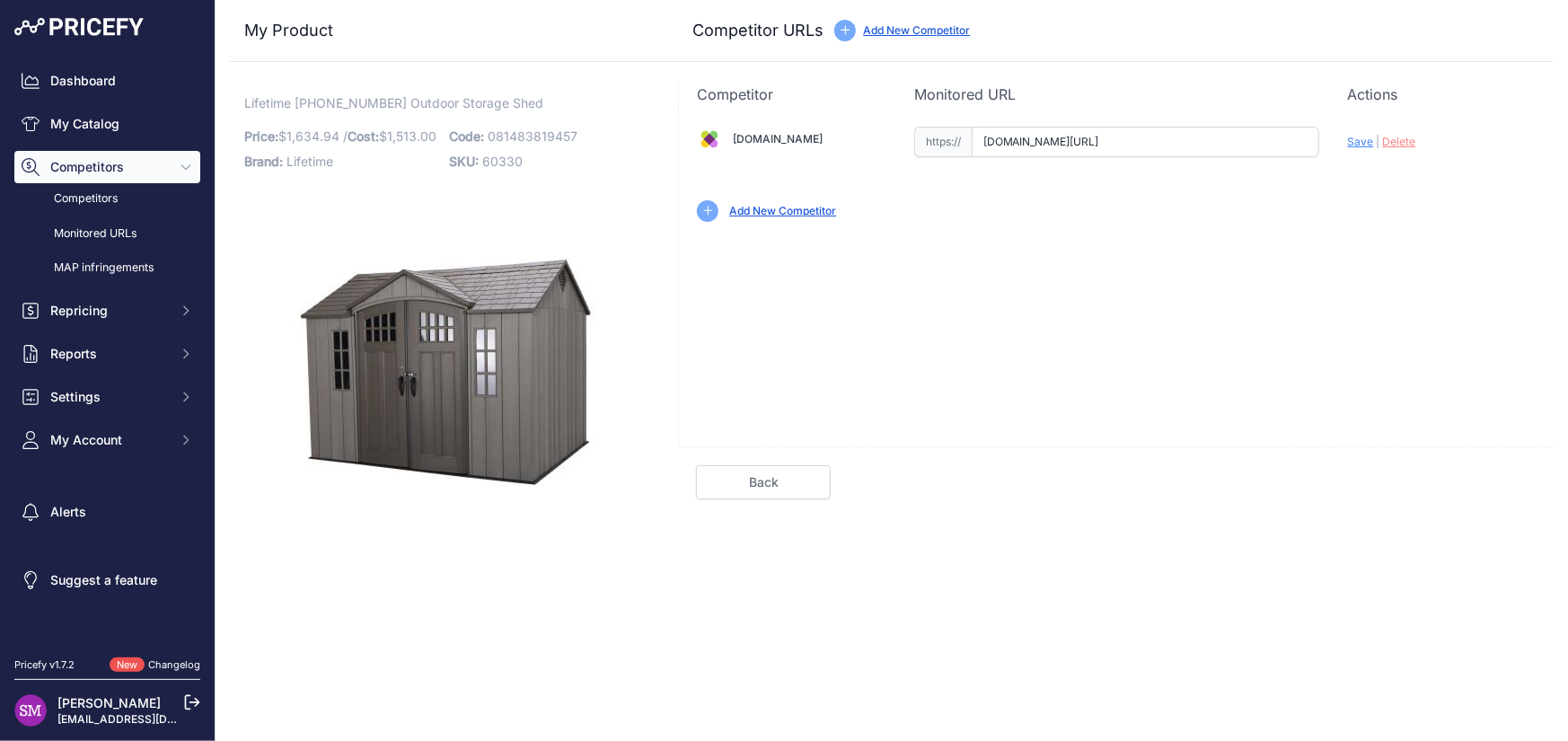
click at [1024, 140] on input "[DOMAIN_NAME][URL]" at bounding box center [1145, 141] width 347 height 30
click at [1117, 143] on input "[DOMAIN_NAME][URL]" at bounding box center [1145, 141] width 347 height 30
click at [1068, 147] on input "www.wayfair.com/Lifetime--10-Ft.-x-8-Ft.-HighDensity-Polyethylene-Plastic-Steel…" at bounding box center [1145, 141] width 347 height 30
paste input "https://www.wayfair.com/storage-organization/pdp/lifetime-10-ft-x-8-ft-high-den…"
click at [1355, 145] on span "Save" at bounding box center [1361, 141] width 26 height 14
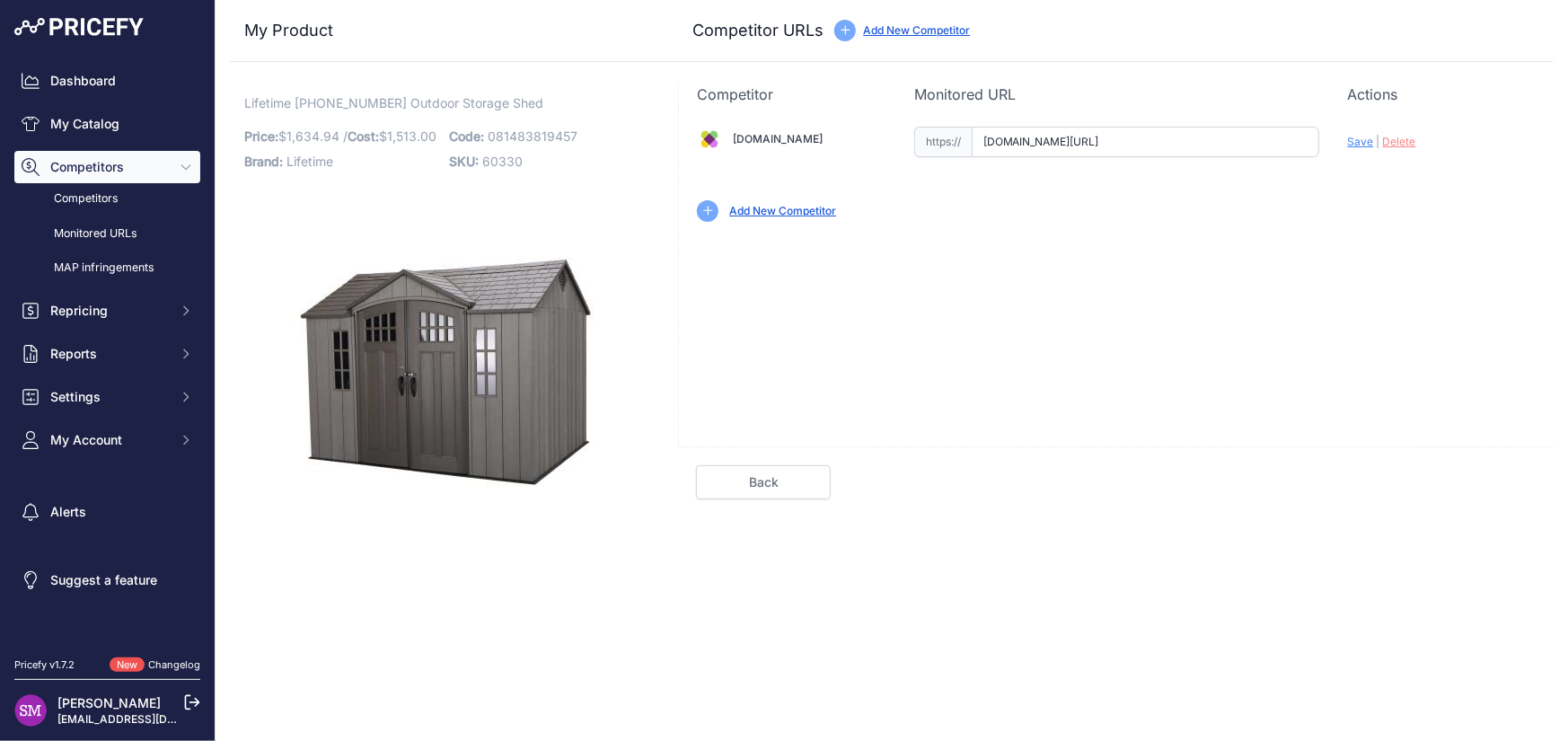
type input "https://www.wayfair.com/storage-organization/pdp/lifetime-10-ft-x-8-ft-high-den…"
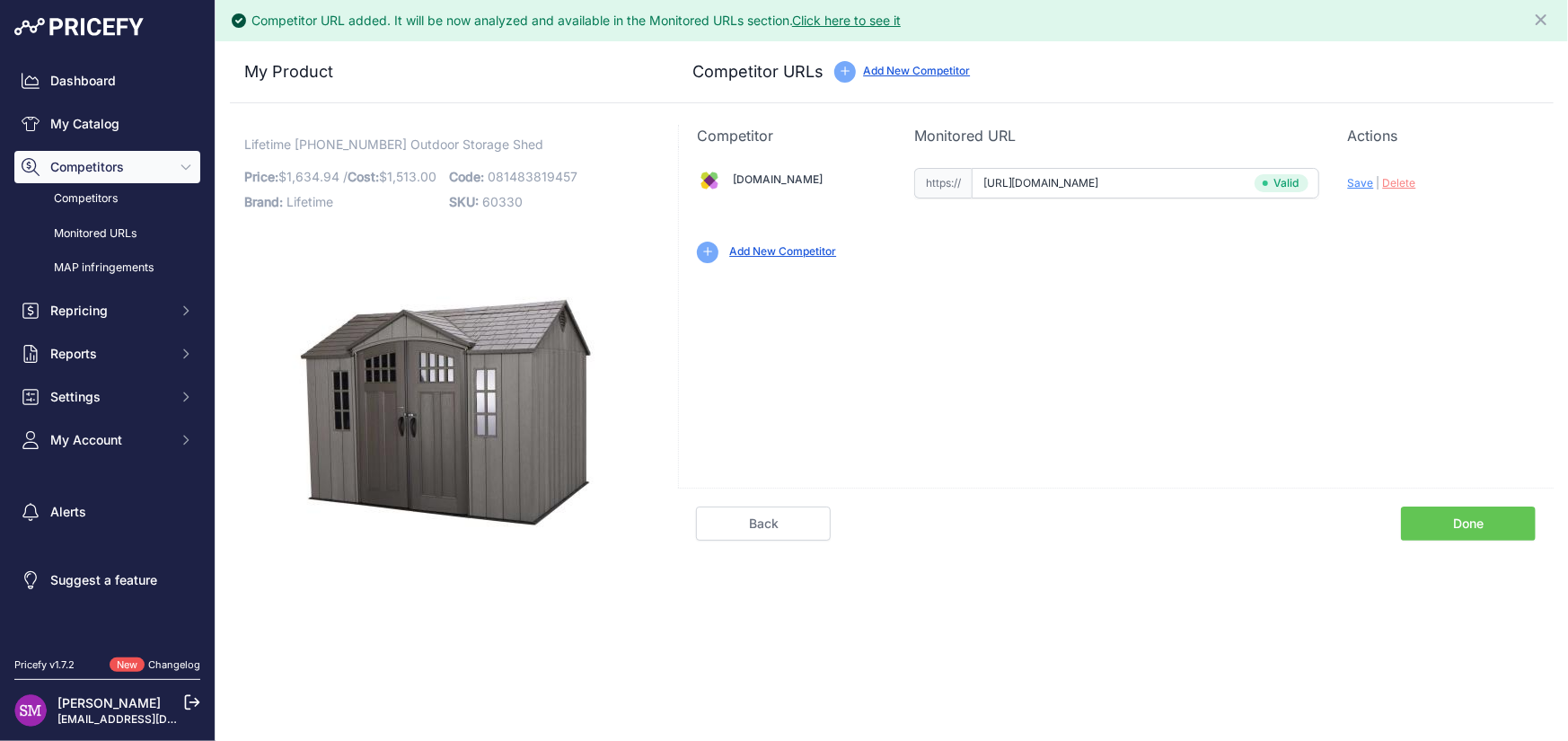
click at [1482, 518] on link "Done" at bounding box center [1469, 523] width 134 height 34
